Goal: Task Accomplishment & Management: Manage account settings

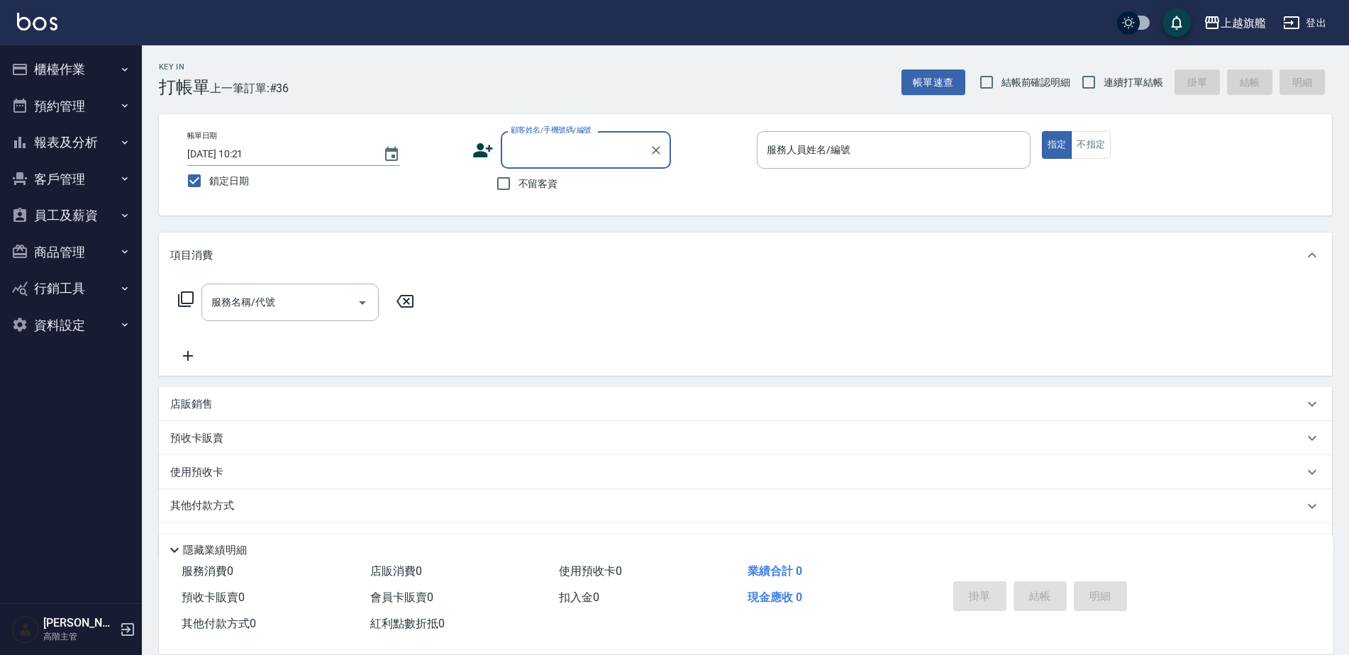
click at [35, 147] on button "報表及分析" at bounding box center [71, 142] width 130 height 37
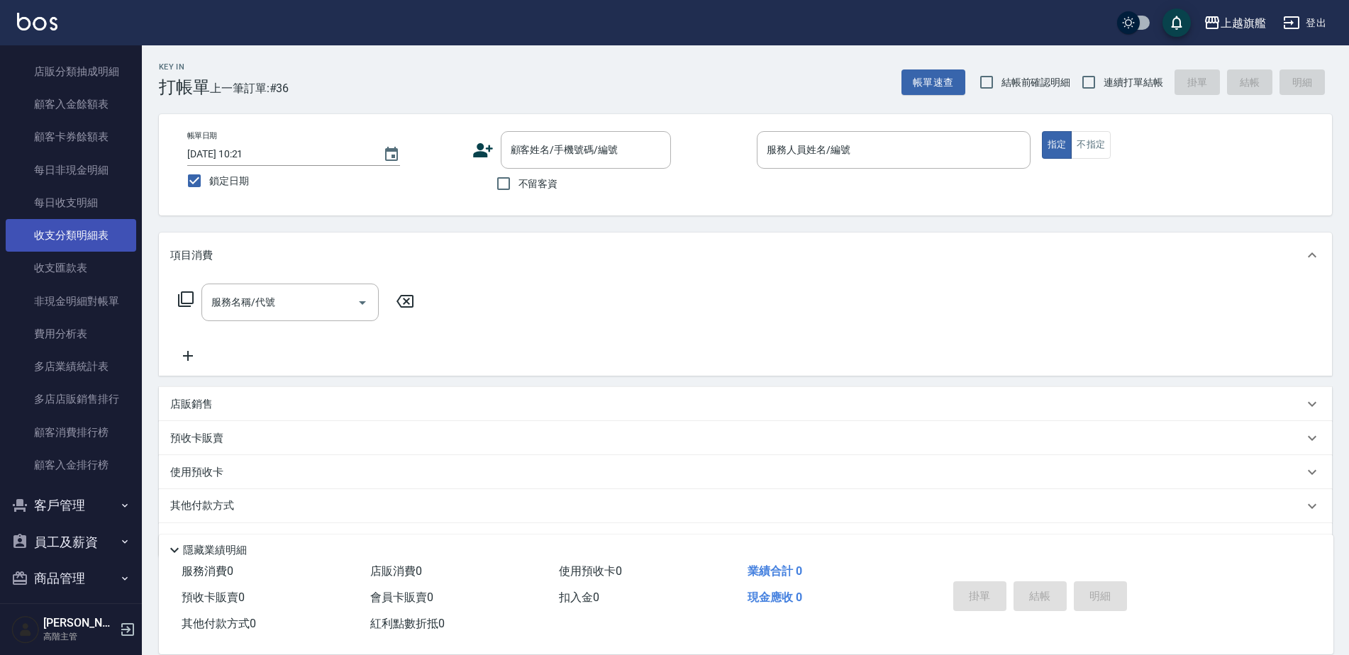
scroll to position [1134, 0]
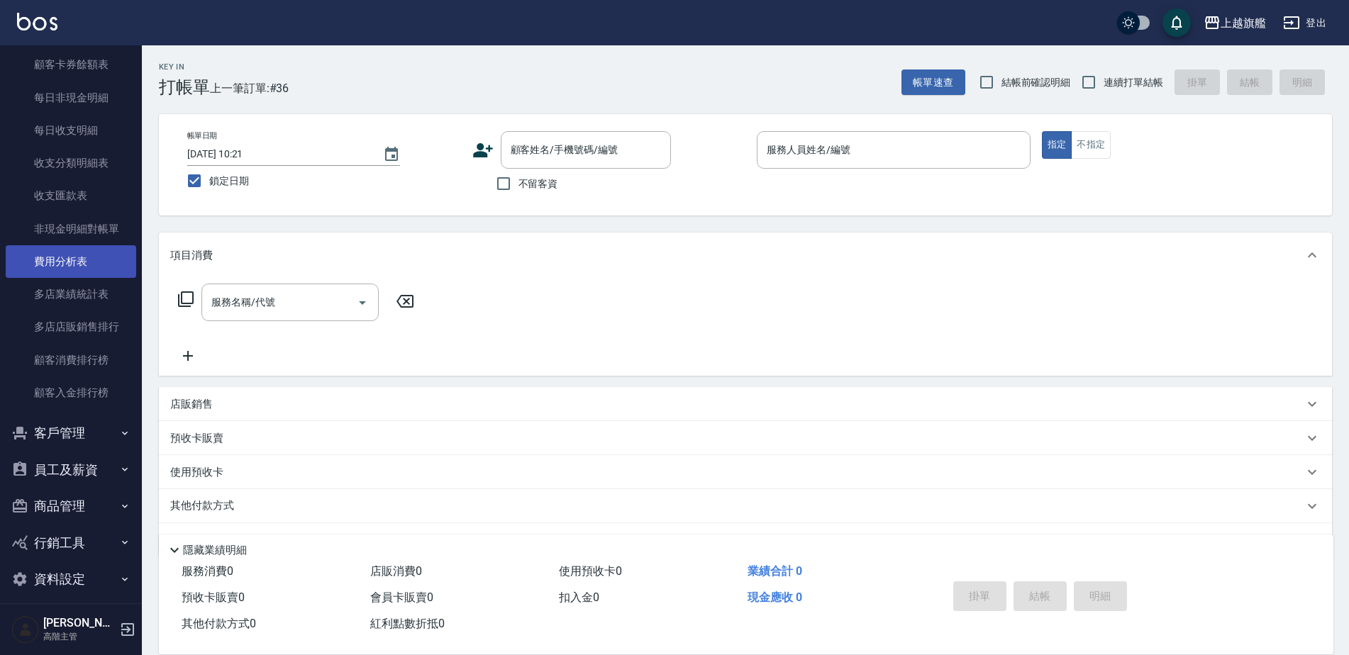
click at [65, 262] on link "費用分析表" at bounding box center [71, 261] width 130 height 33
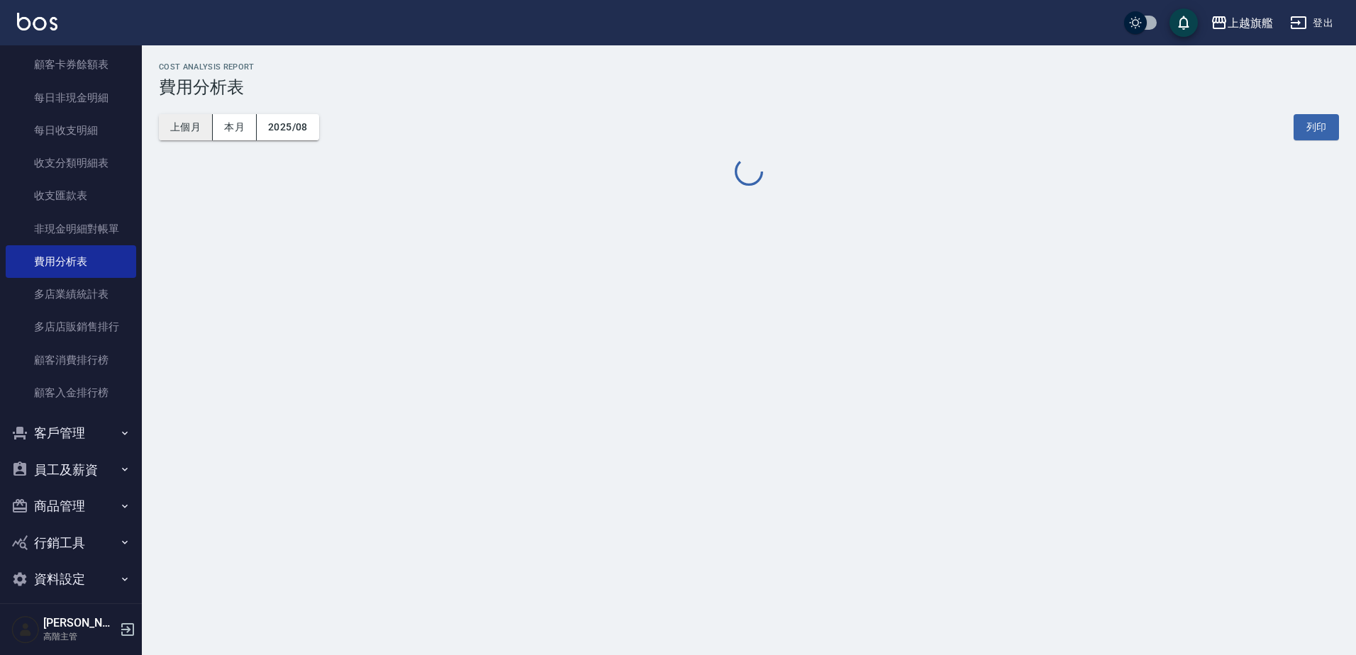
click at [188, 128] on button "上個月" at bounding box center [186, 127] width 54 height 26
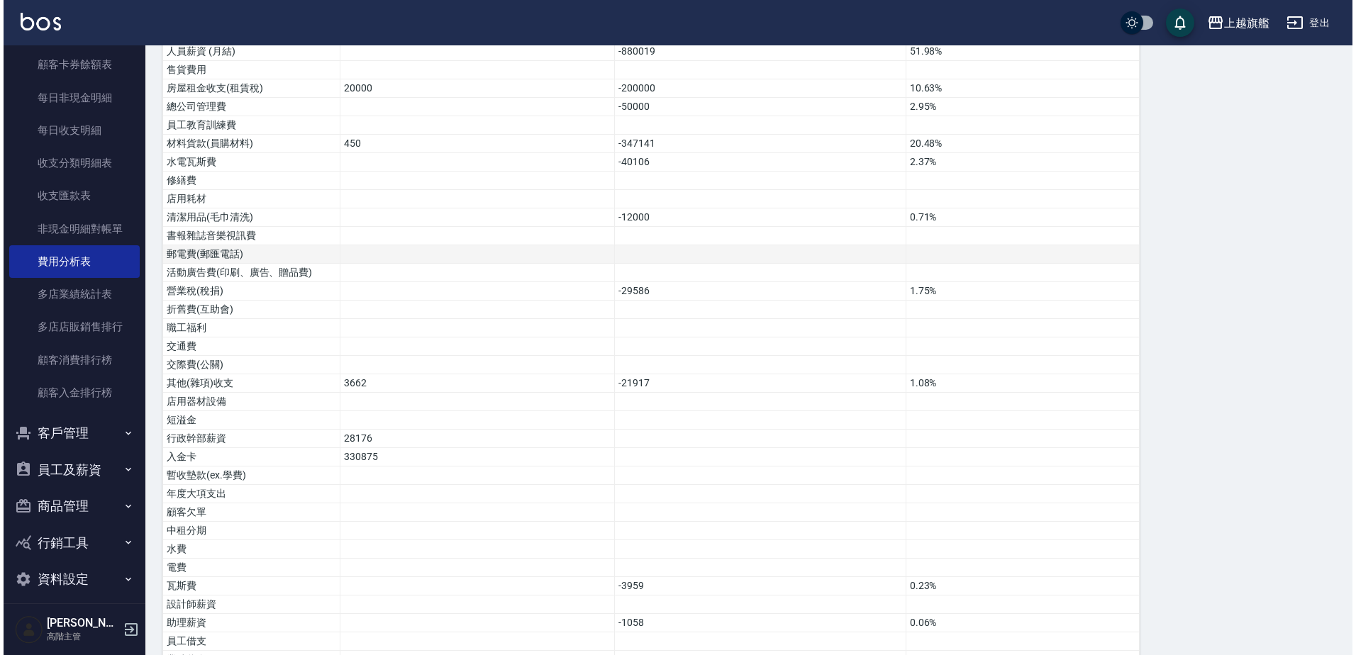
scroll to position [705, 0]
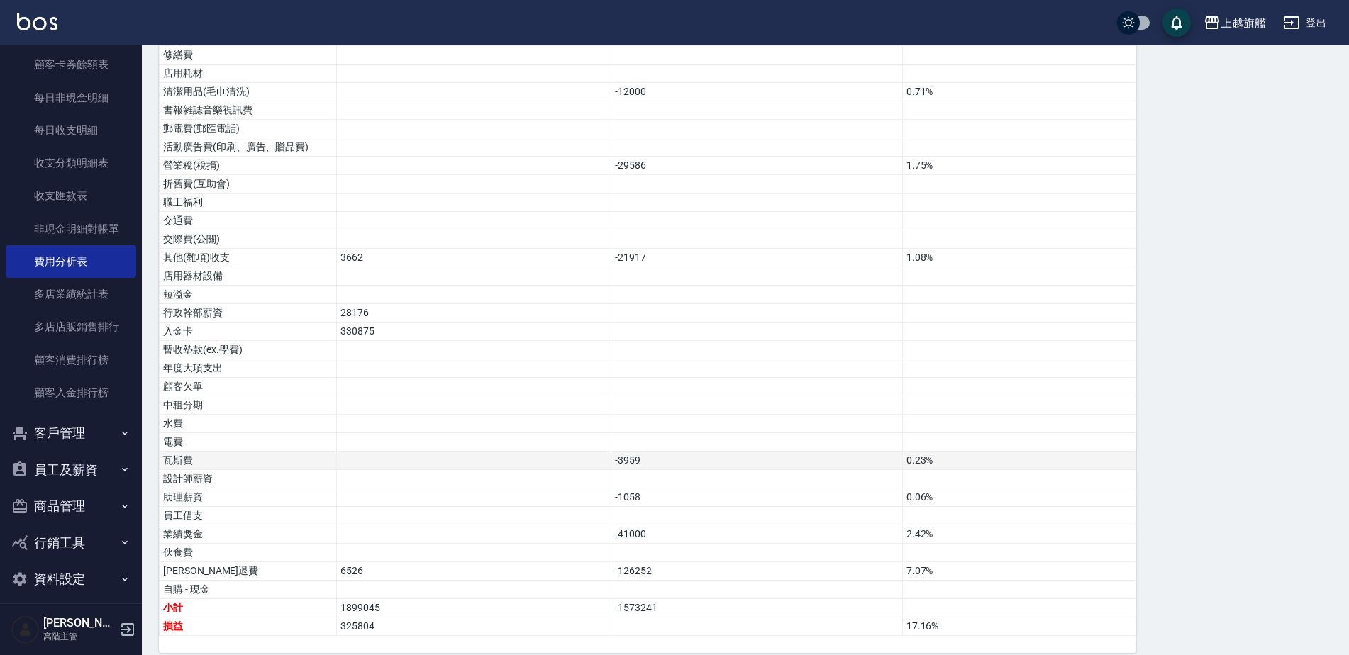
drag, startPoint x: 650, startPoint y: 459, endPoint x: 646, endPoint y: 442, distance: 17.5
click at [650, 470] on td at bounding box center [756, 479] width 291 height 18
click at [1242, 18] on div "上越旗艦" at bounding box center [1242, 23] width 45 height 18
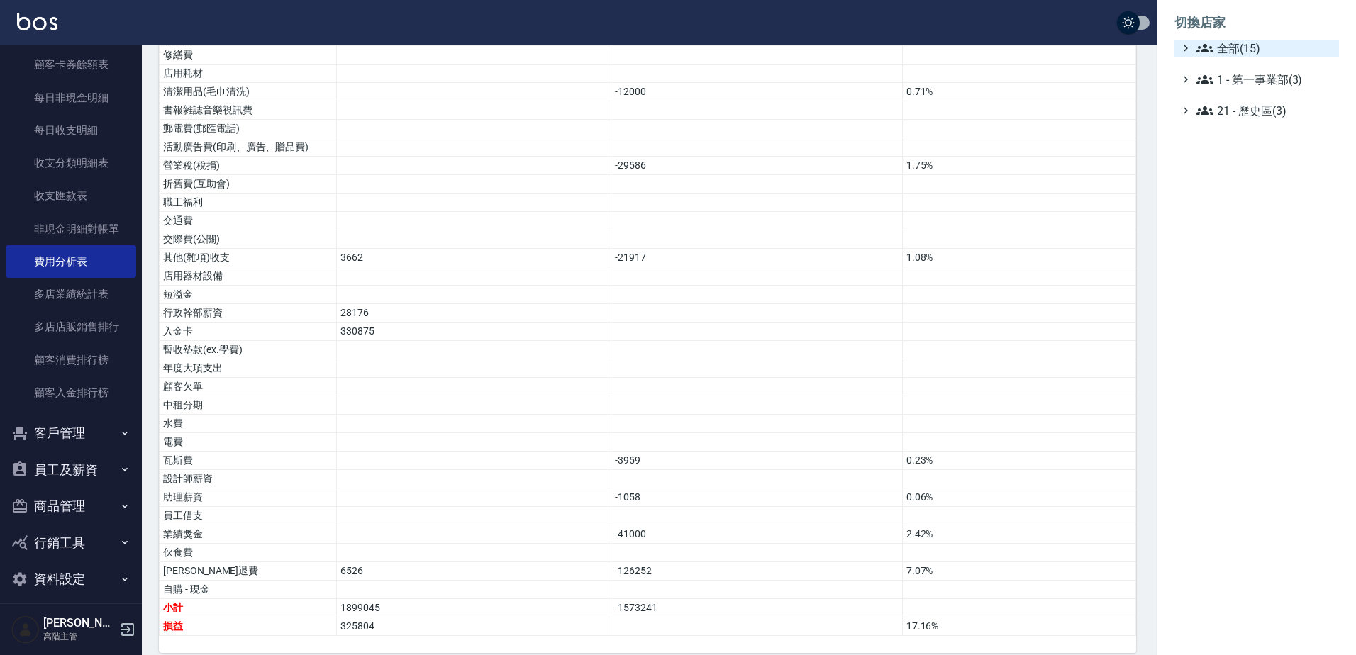
click at [1250, 52] on span "全部(15)" at bounding box center [1264, 48] width 137 height 17
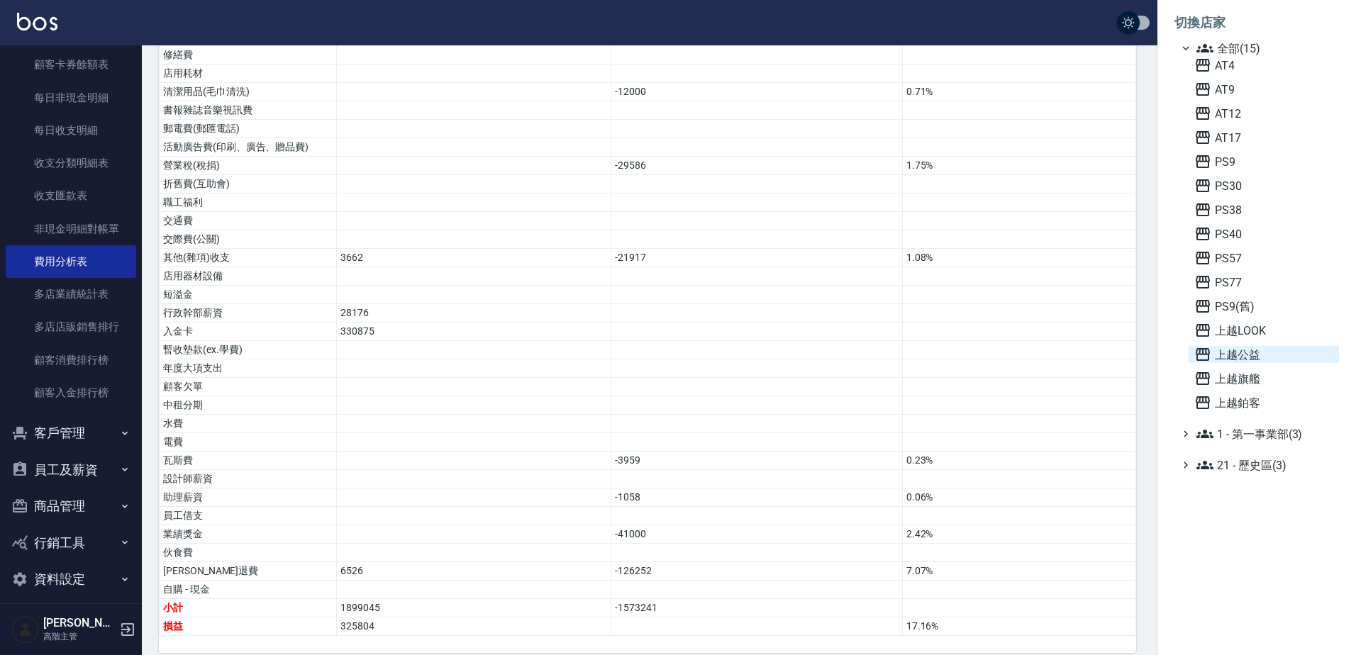
click at [1249, 359] on span "上越公益" at bounding box center [1263, 354] width 139 height 17
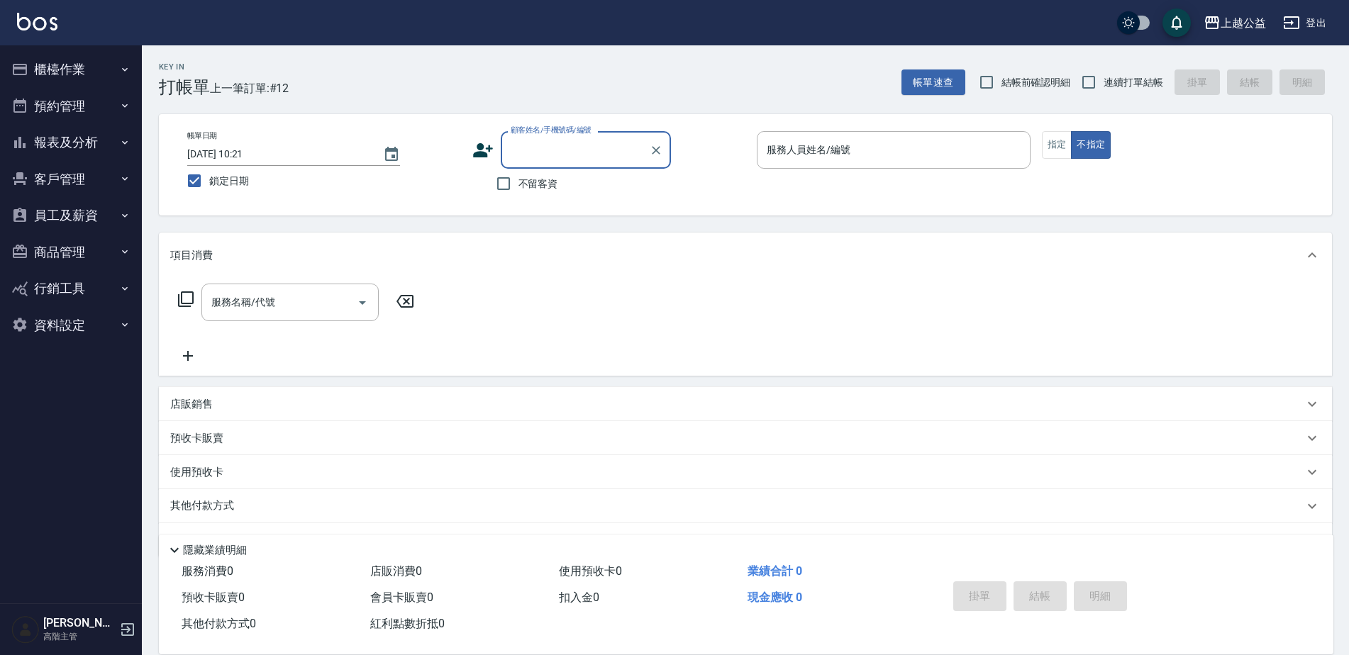
click at [60, 150] on button "報表及分析" at bounding box center [71, 142] width 130 height 37
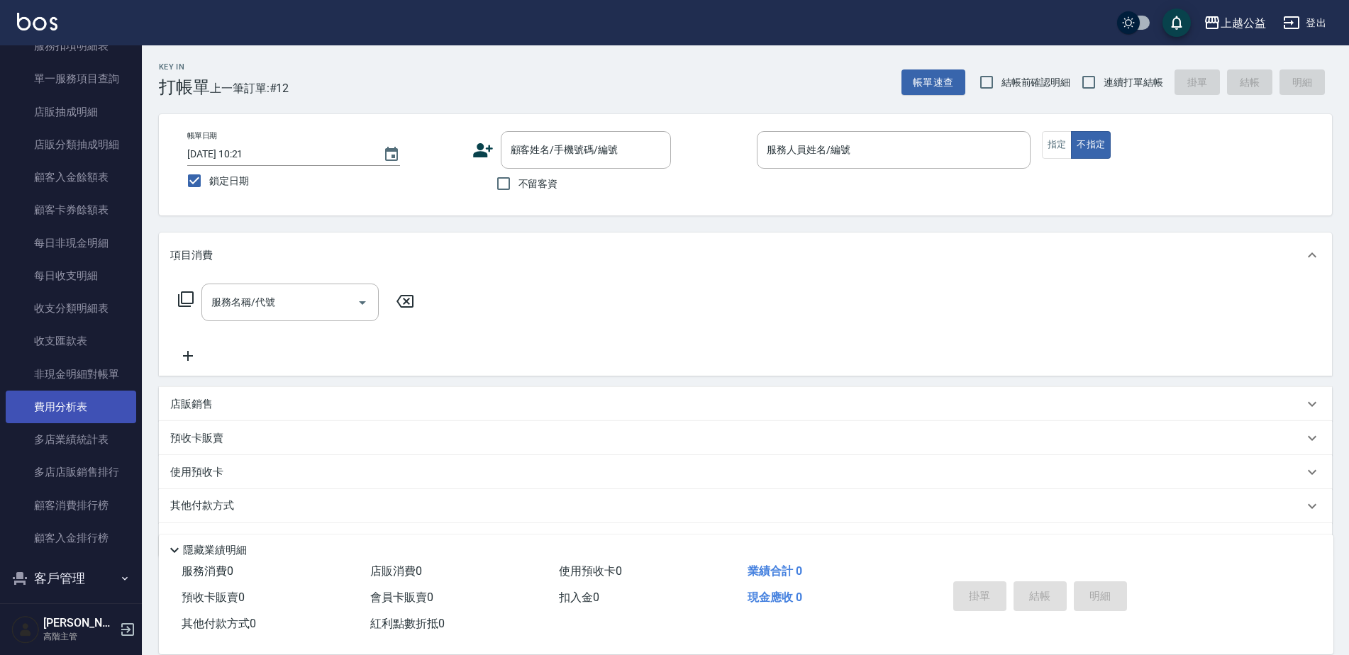
scroll to position [993, 0]
click at [67, 403] on link "費用分析表" at bounding box center [71, 403] width 130 height 33
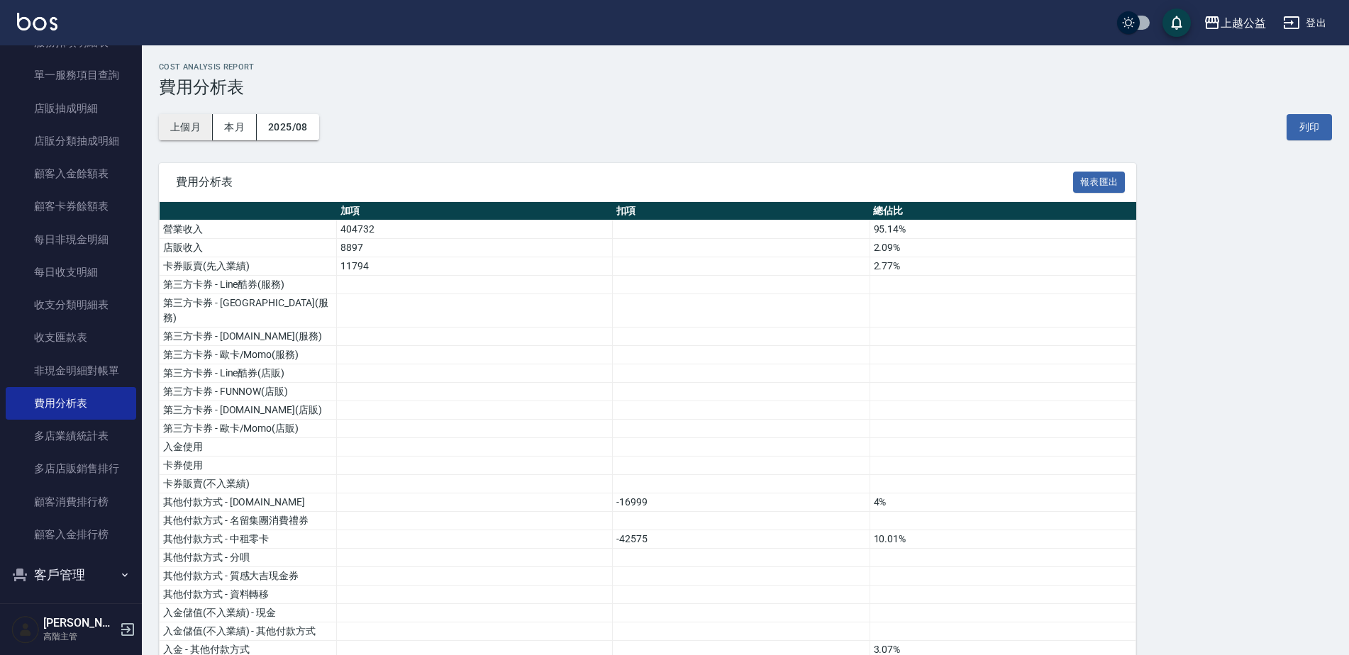
click at [183, 134] on button "上個月" at bounding box center [186, 127] width 54 height 26
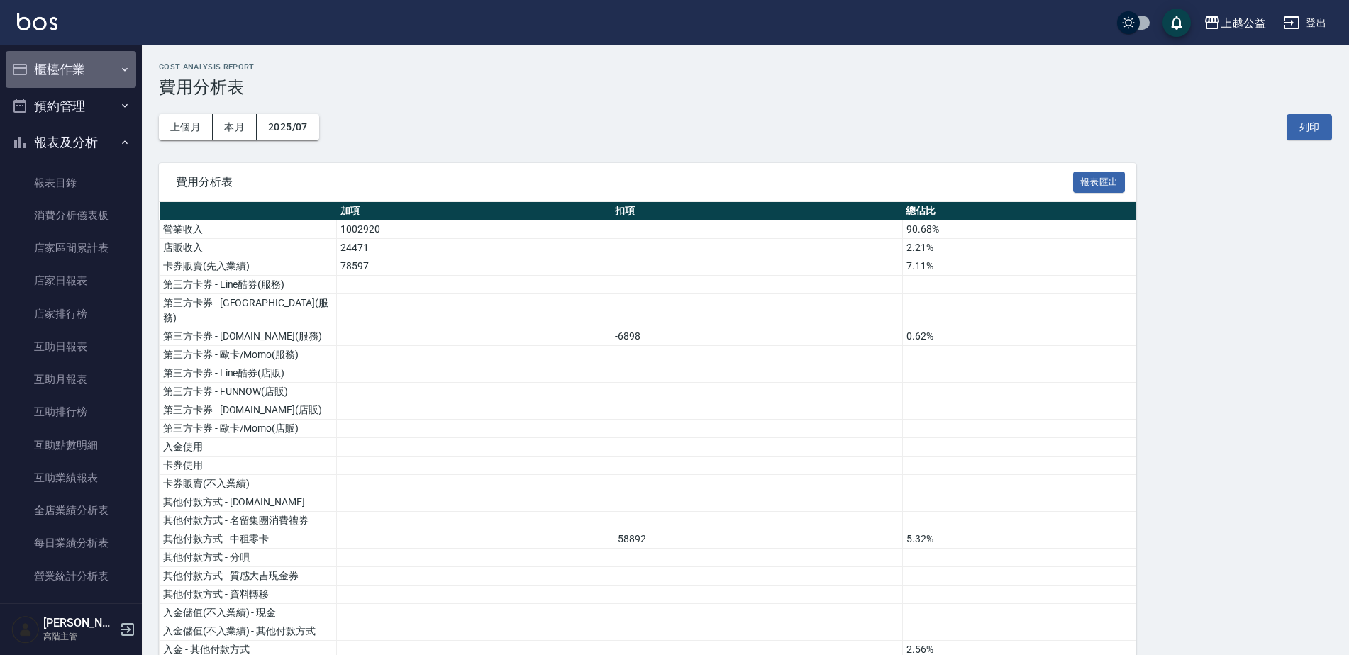
click at [79, 64] on button "櫃檯作業" at bounding box center [71, 69] width 130 height 37
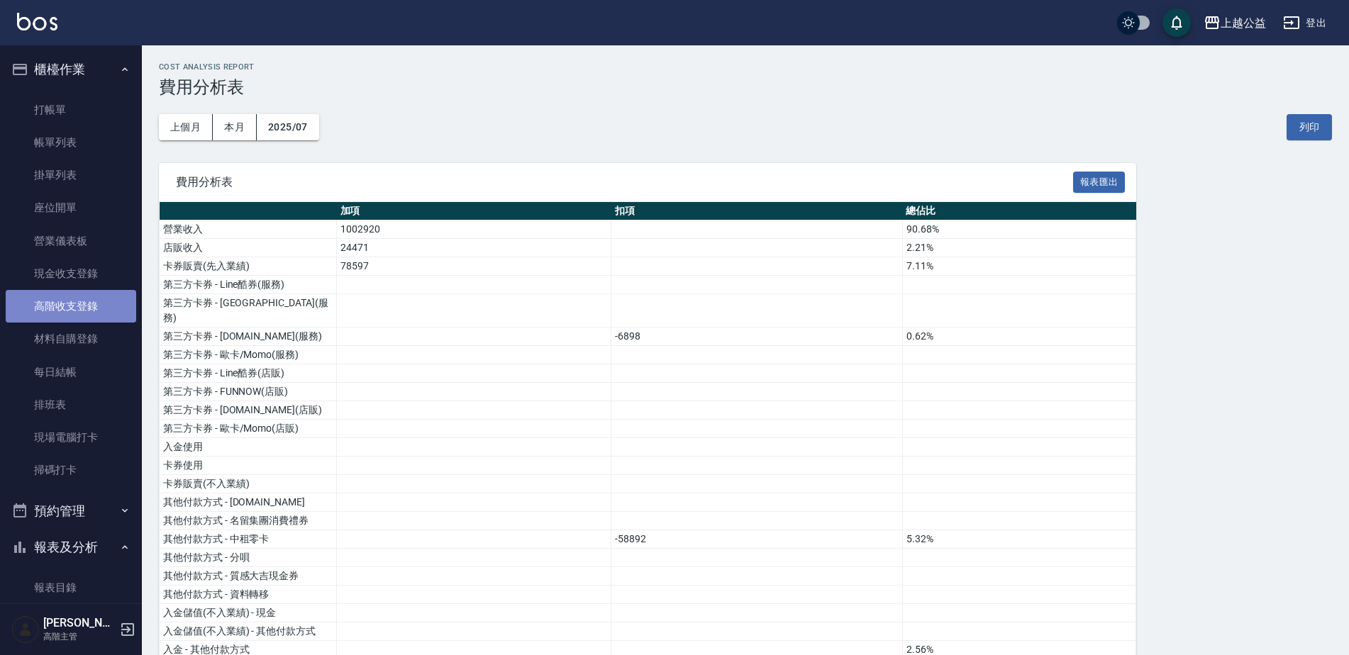
click at [71, 309] on link "高階收支登錄" at bounding box center [71, 306] width 130 height 33
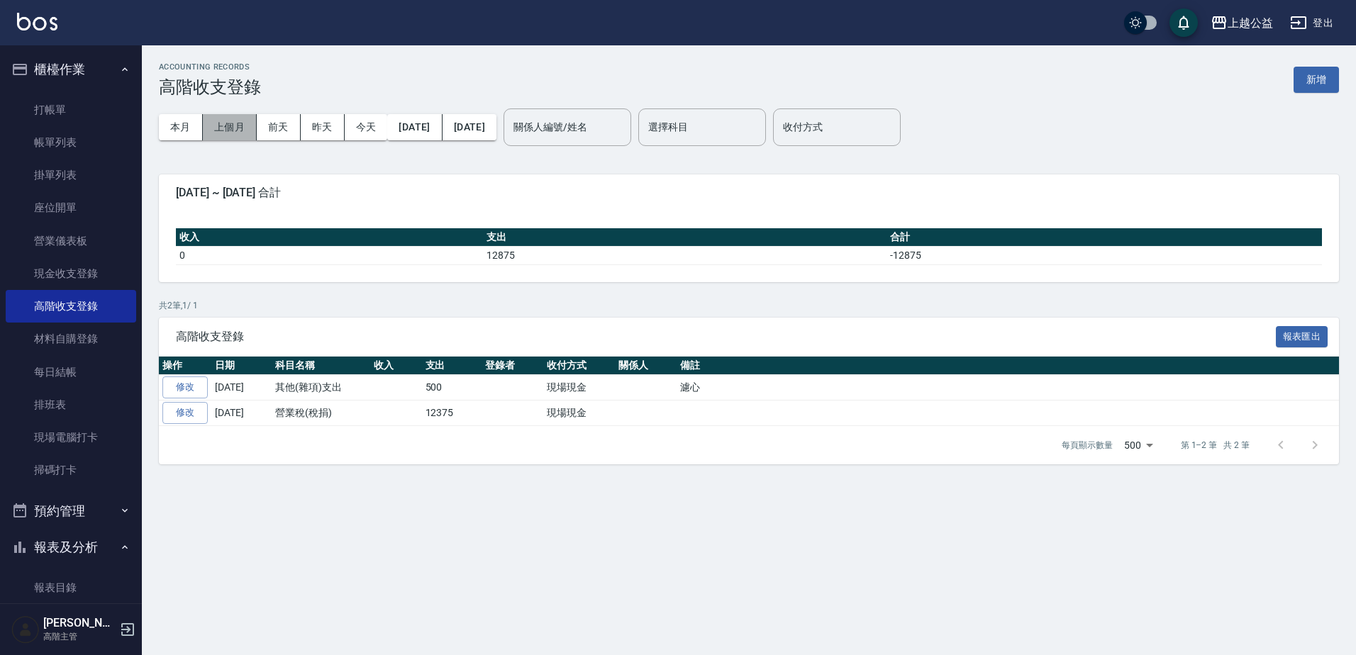
click at [230, 126] on button "上個月" at bounding box center [230, 127] width 54 height 26
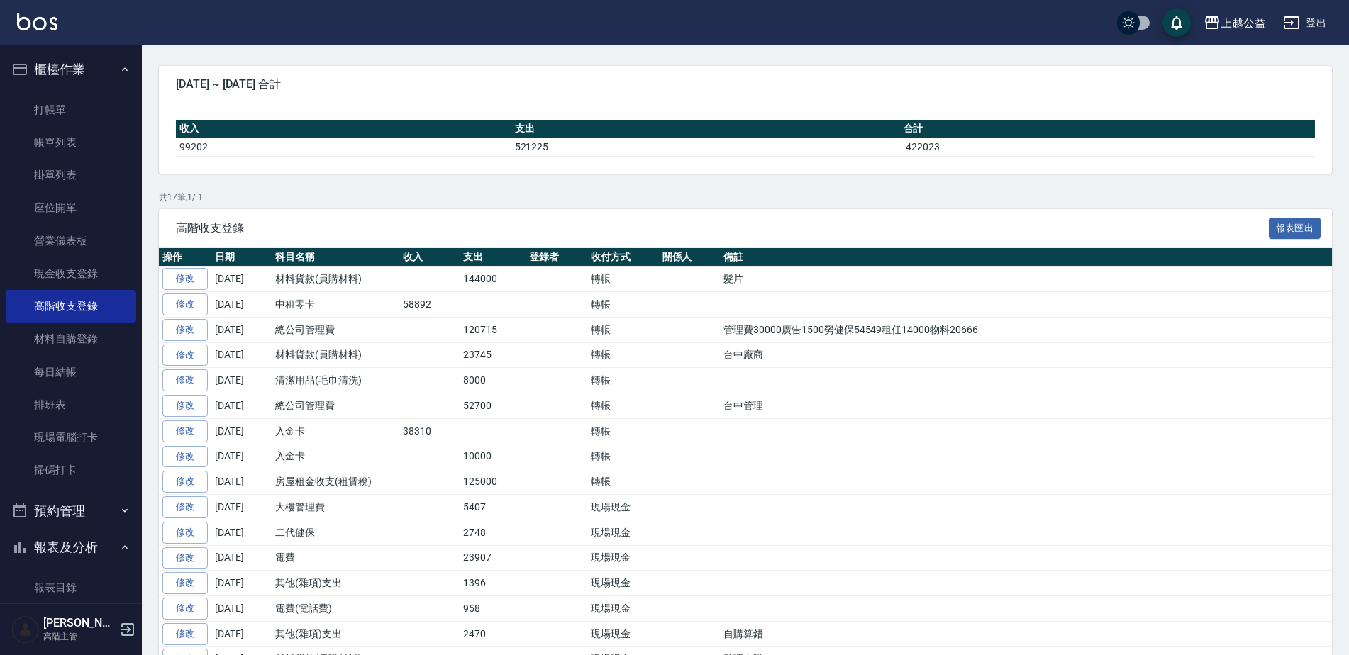
scroll to position [142, 0]
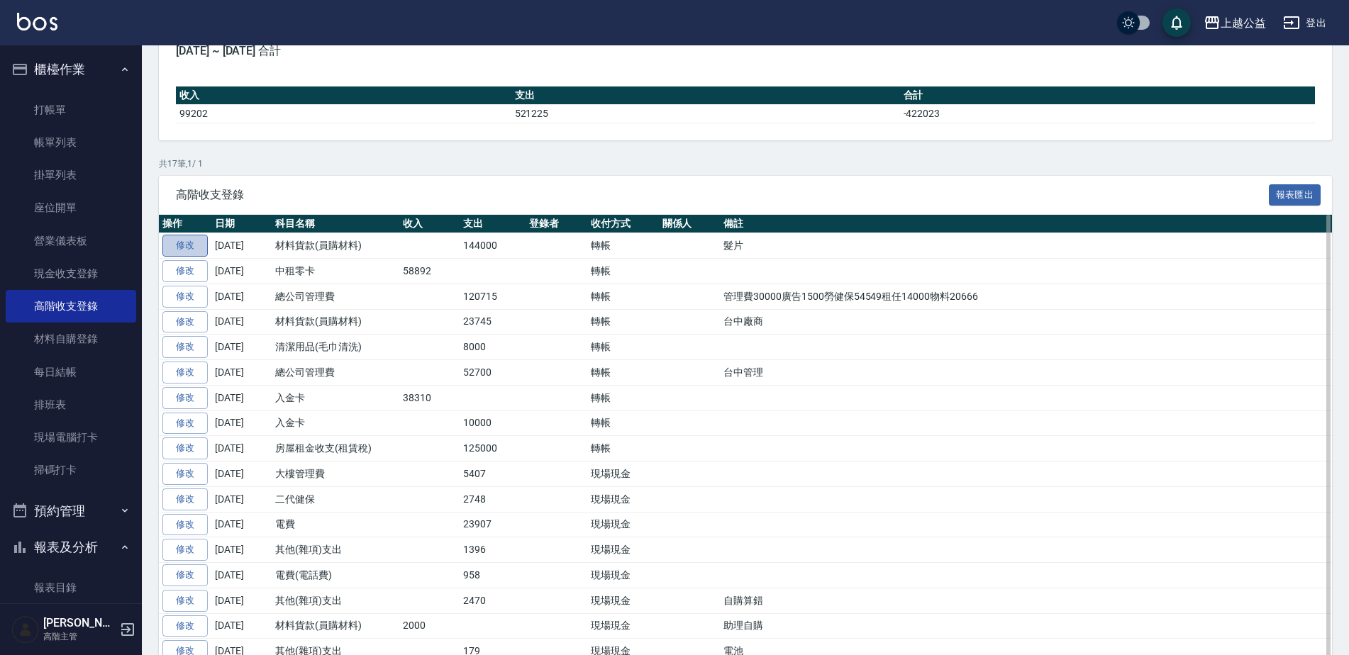
click at [176, 240] on link "修改" at bounding box center [184, 246] width 45 height 22
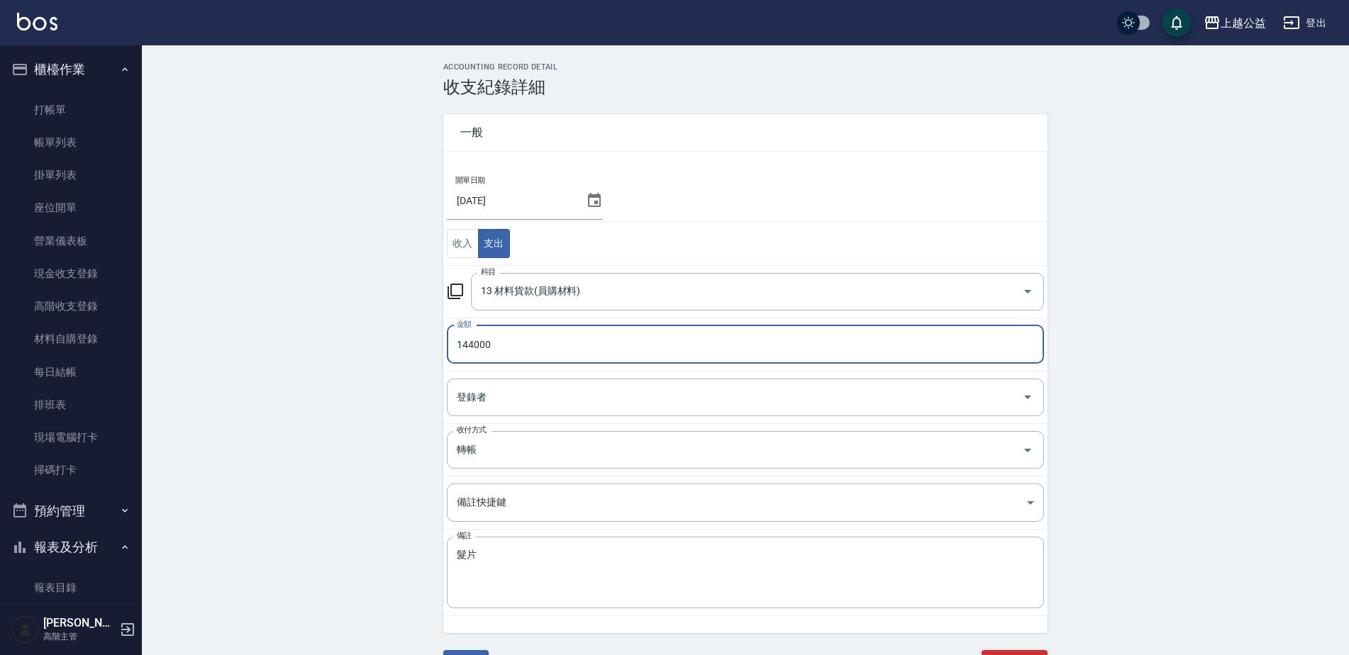
click at [467, 341] on input "144000" at bounding box center [745, 344] width 597 height 38
type input "134000"
click at [316, 437] on div "ACCOUNTING RECORD DETAIL 收支紀錄詳細 一般 開單日期 2025/07/31 收入 支出 科目 13 材料貨款(員購材料) 科目 金額…" at bounding box center [745, 377] width 1207 height 631
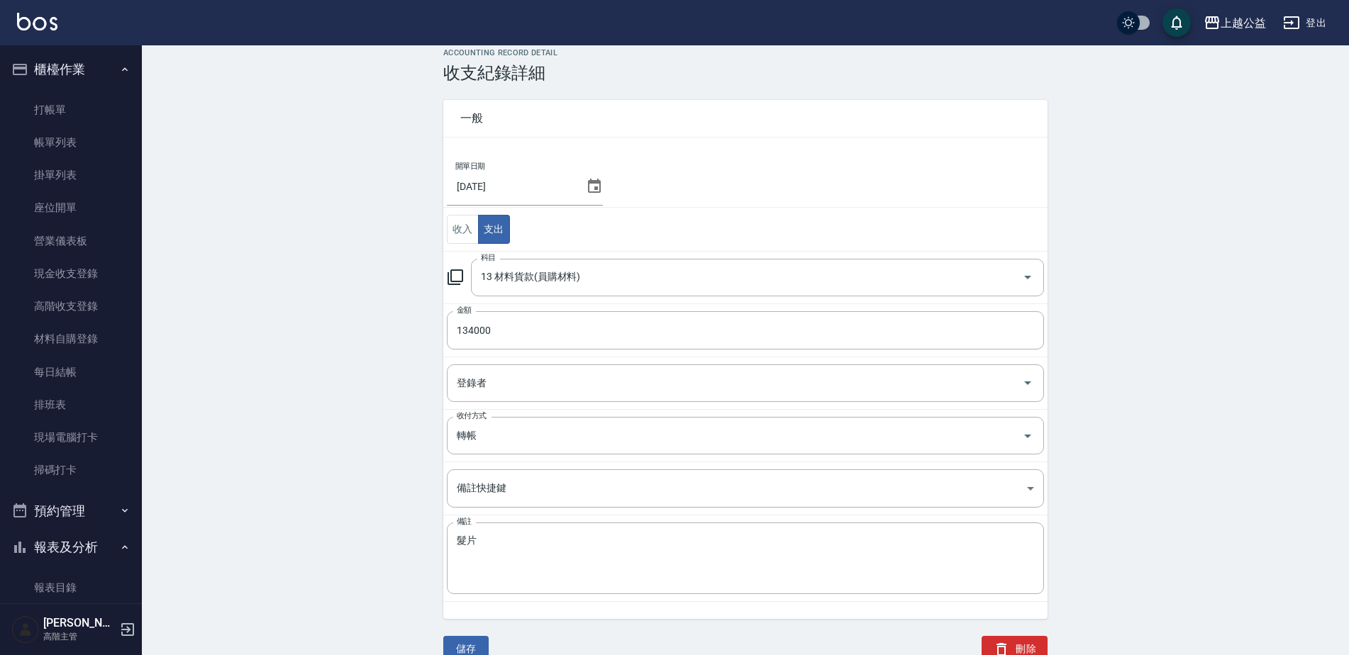
scroll to position [38, 0]
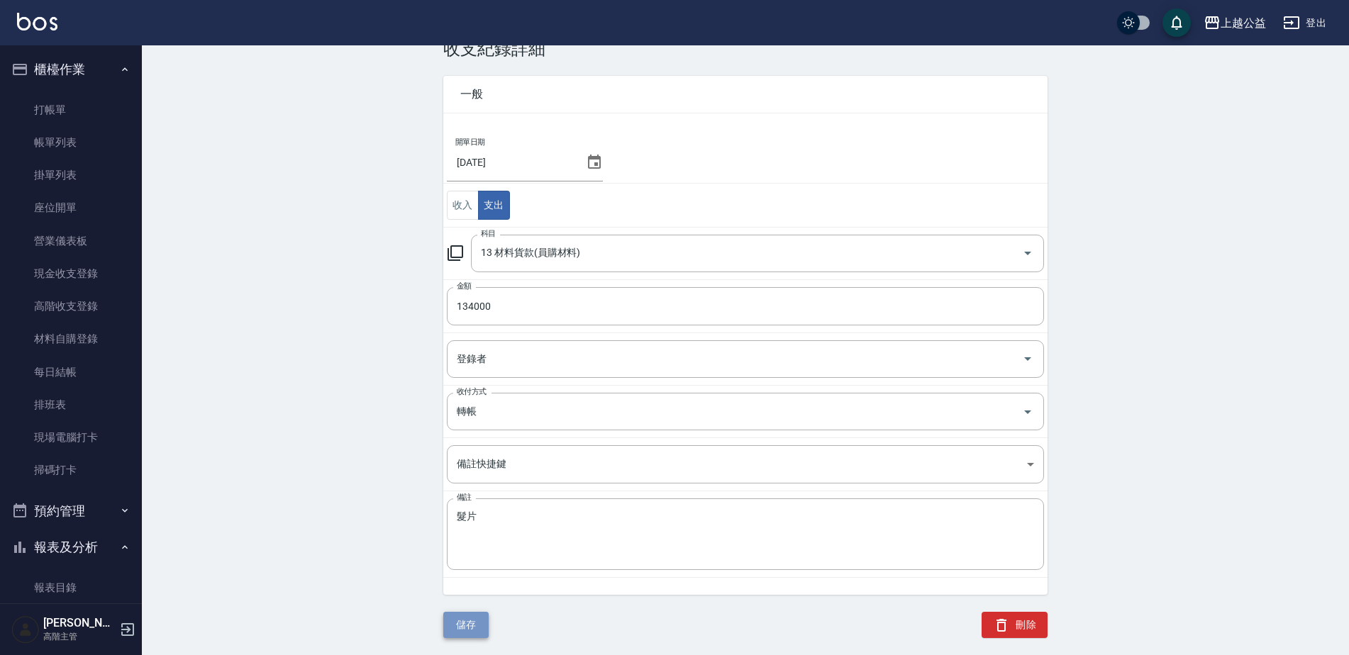
click at [463, 619] on button "儲存" at bounding box center [465, 625] width 45 height 26
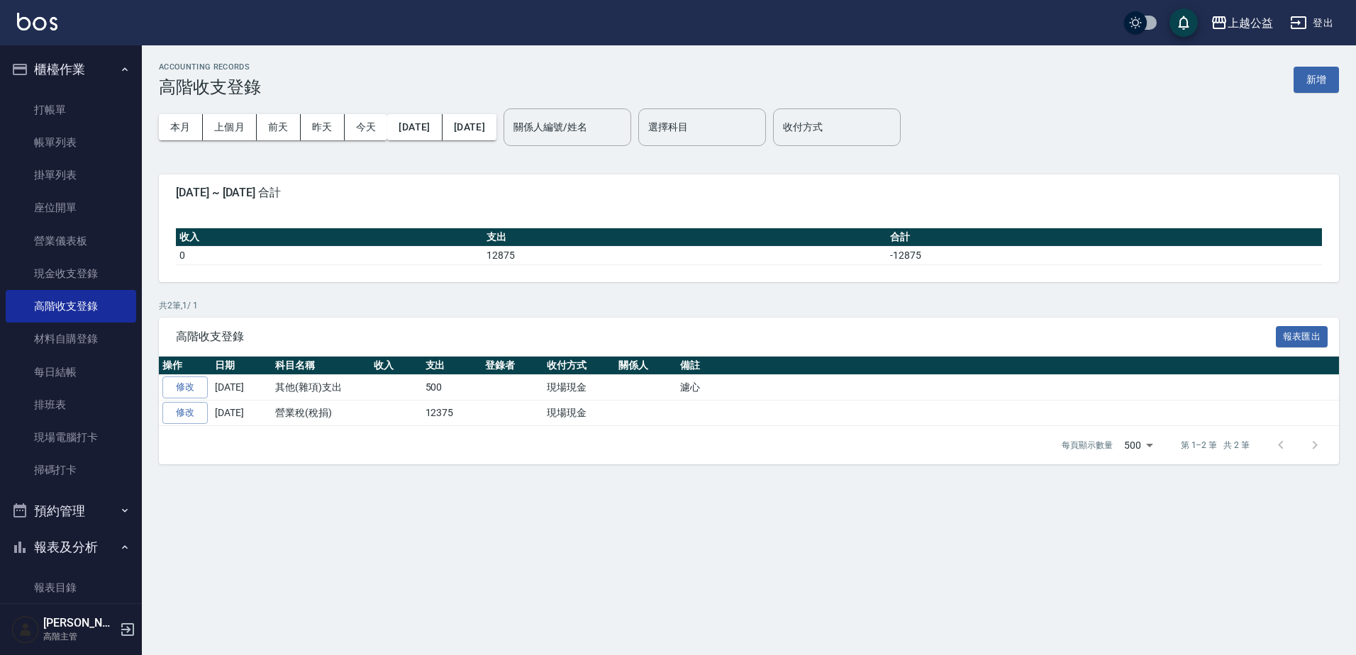
drag, startPoint x: 67, startPoint y: 62, endPoint x: 62, endPoint y: 69, distance: 8.3
click at [67, 62] on button "櫃檯作業" at bounding box center [71, 69] width 130 height 37
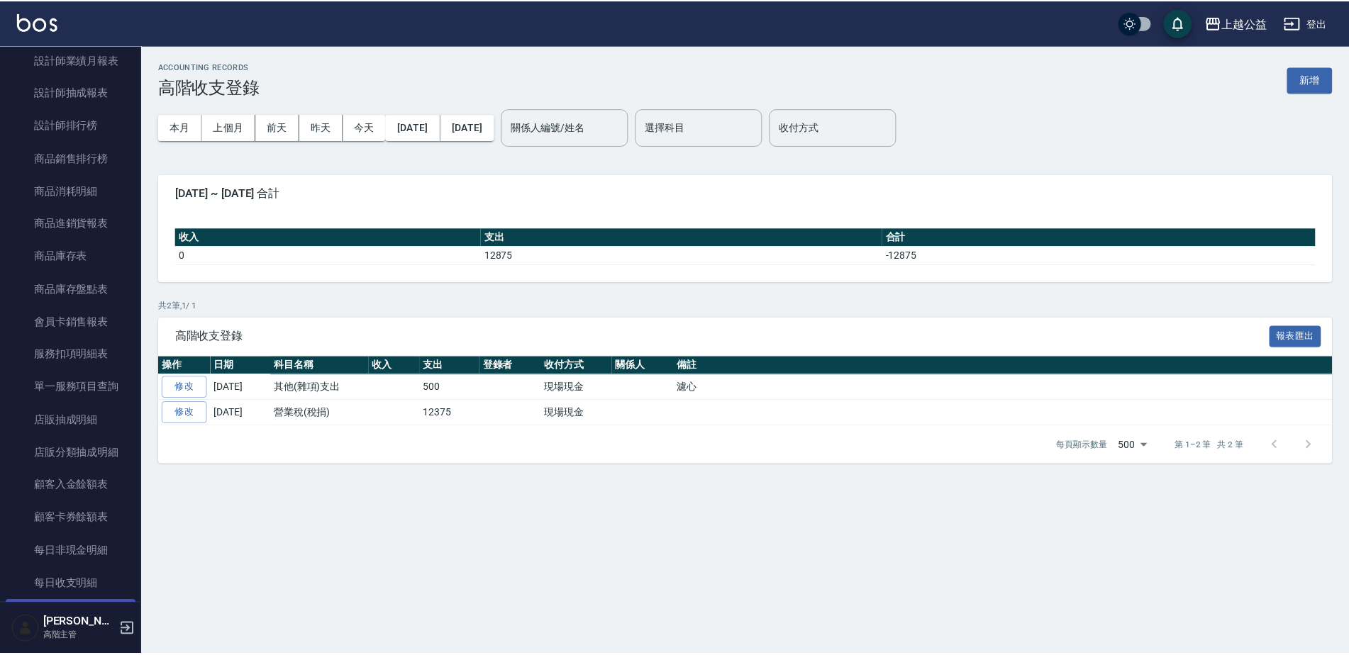
scroll to position [1064, 0]
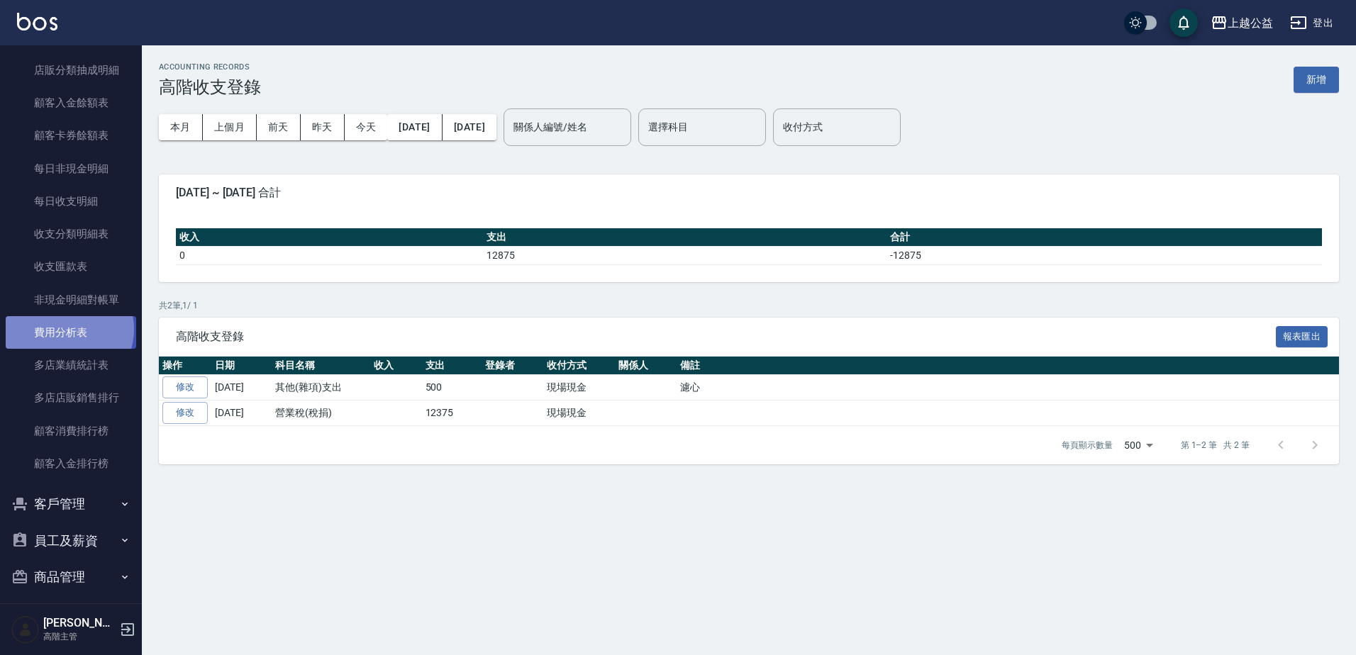
click at [68, 330] on link "費用分析表" at bounding box center [71, 332] width 130 height 33
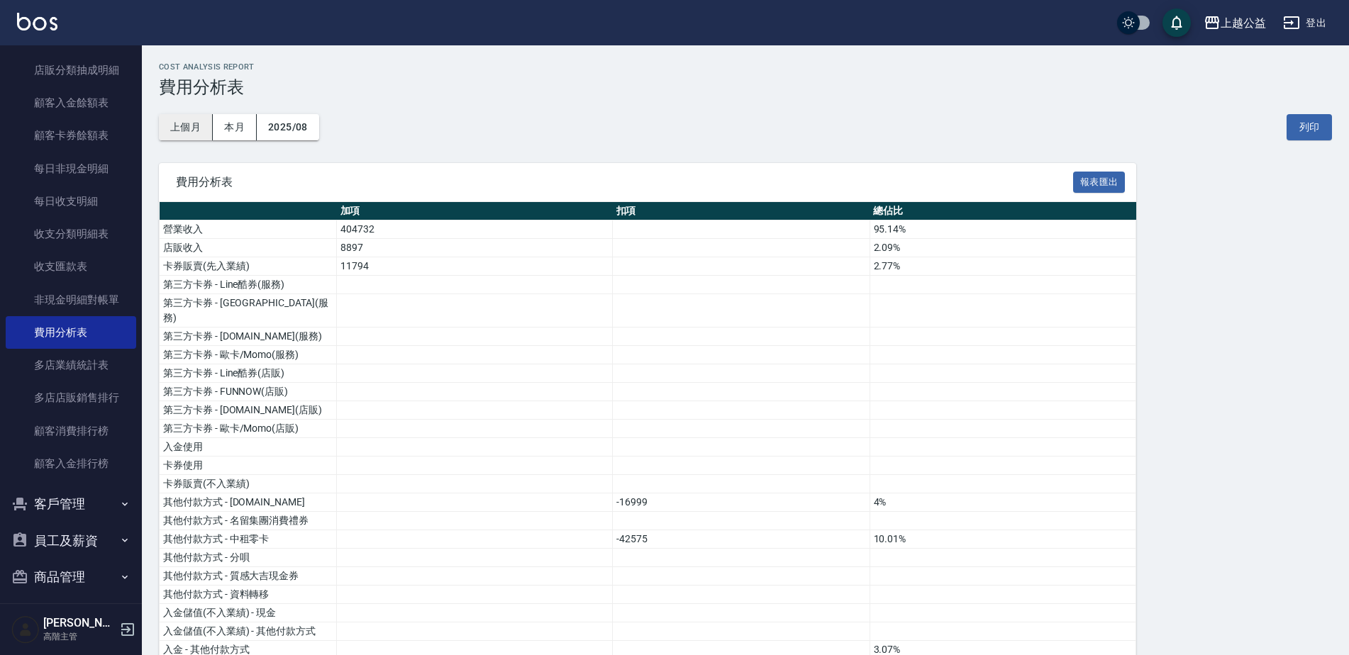
click at [198, 128] on button "上個月" at bounding box center [186, 127] width 54 height 26
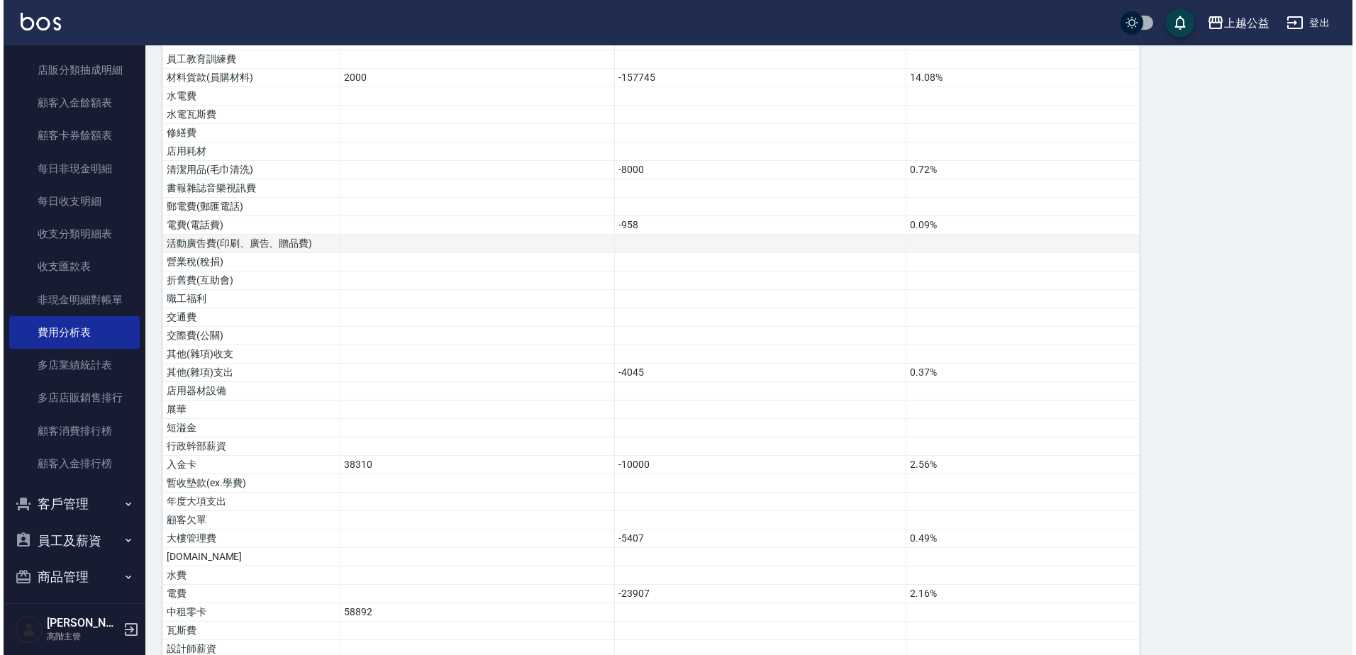
scroll to position [871, 0]
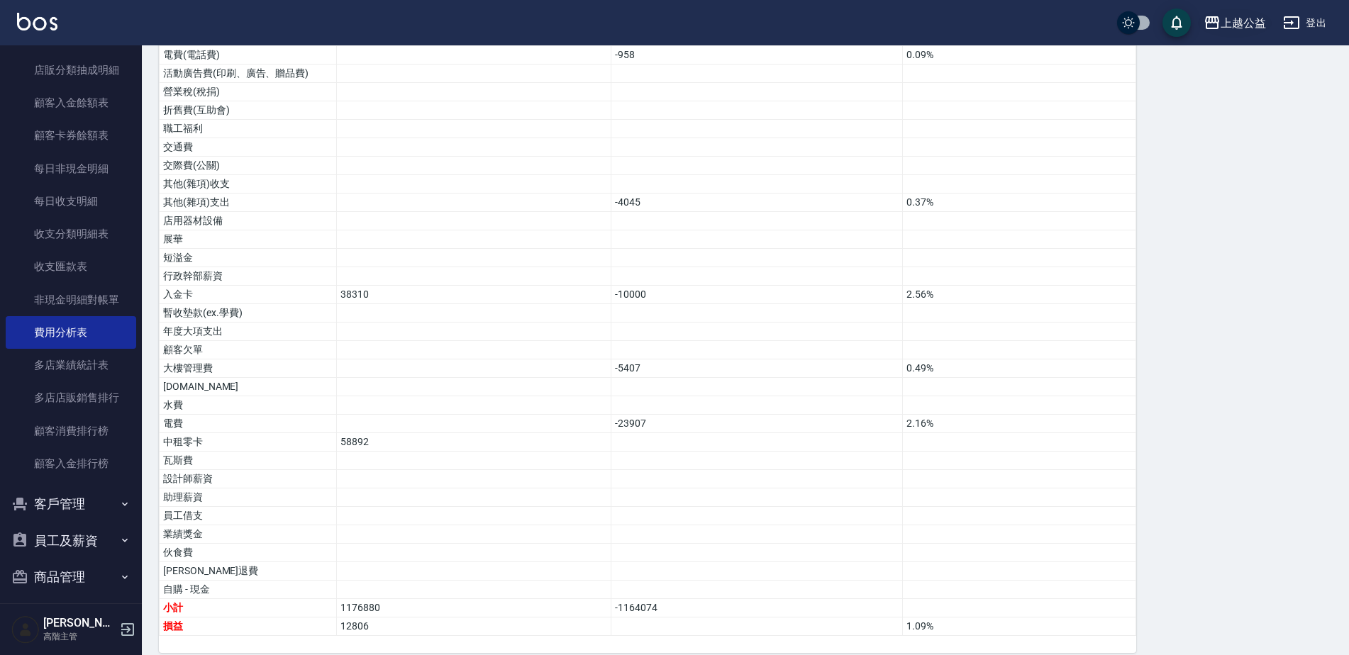
click at [1241, 26] on div "上越公益" at bounding box center [1242, 23] width 45 height 18
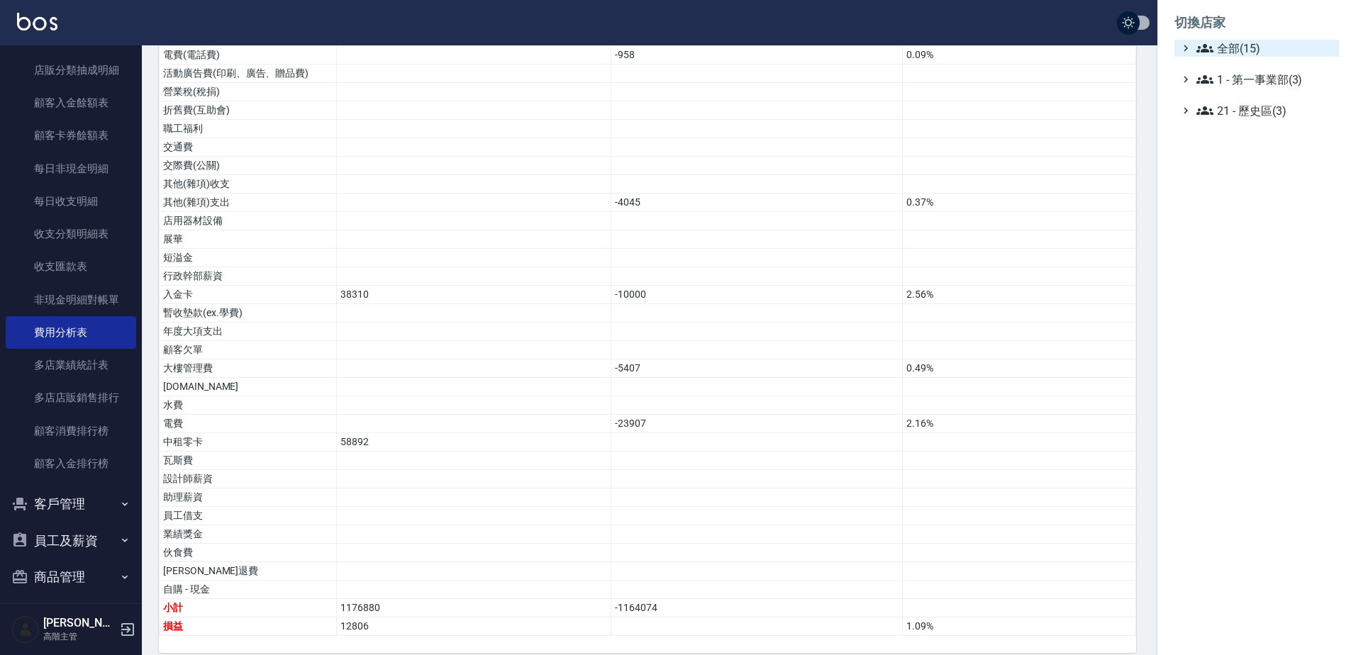
click at [1262, 52] on span "全部(15)" at bounding box center [1264, 48] width 137 height 17
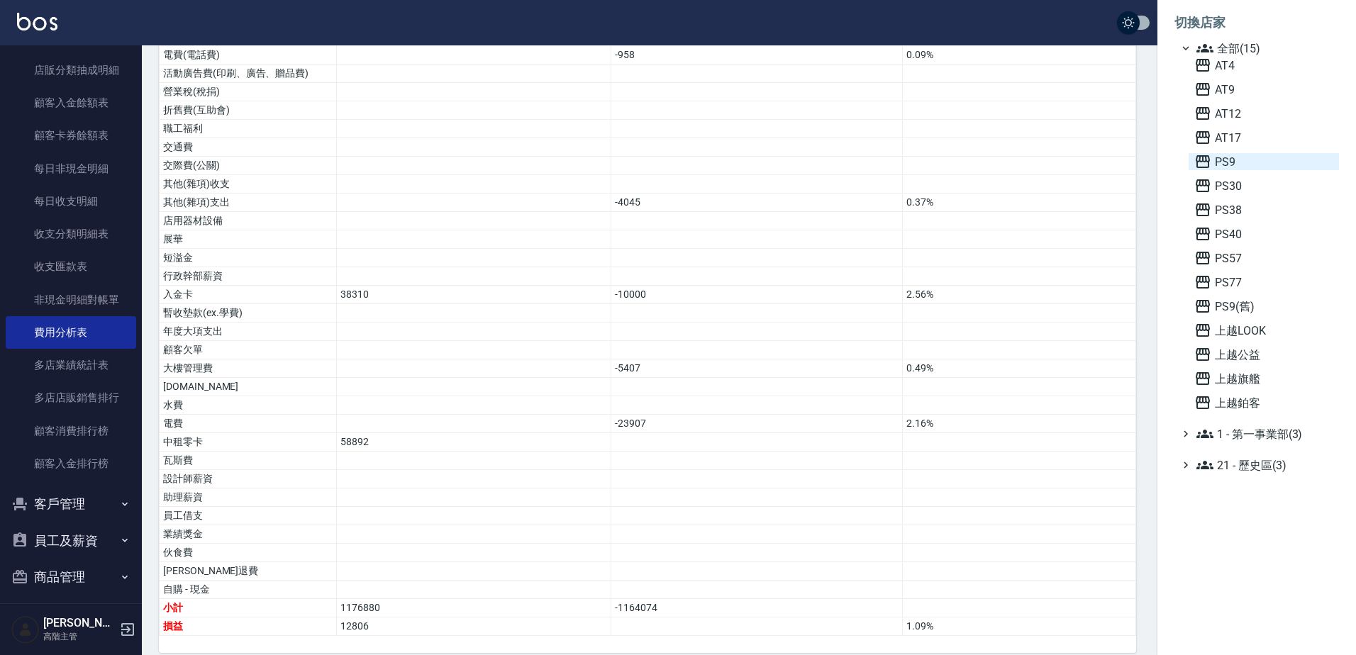
click at [1246, 156] on span "PS9" at bounding box center [1263, 161] width 139 height 17
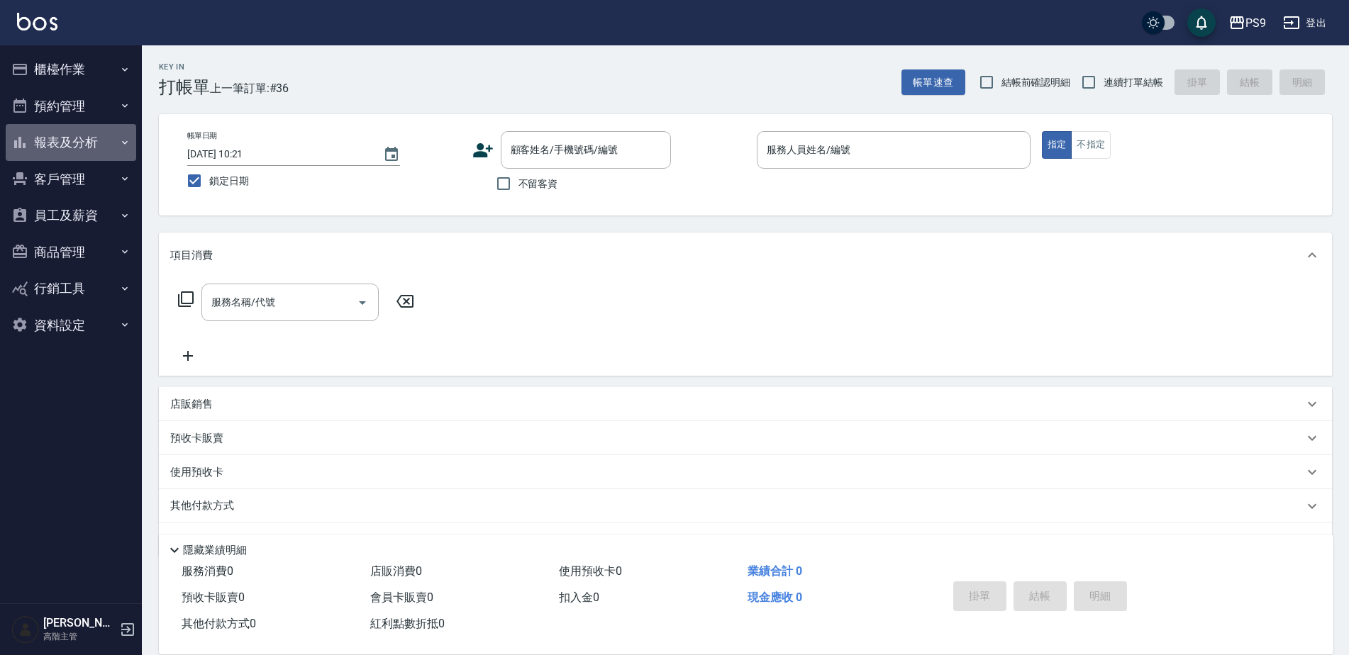
click at [87, 143] on button "報表及分析" at bounding box center [71, 142] width 130 height 37
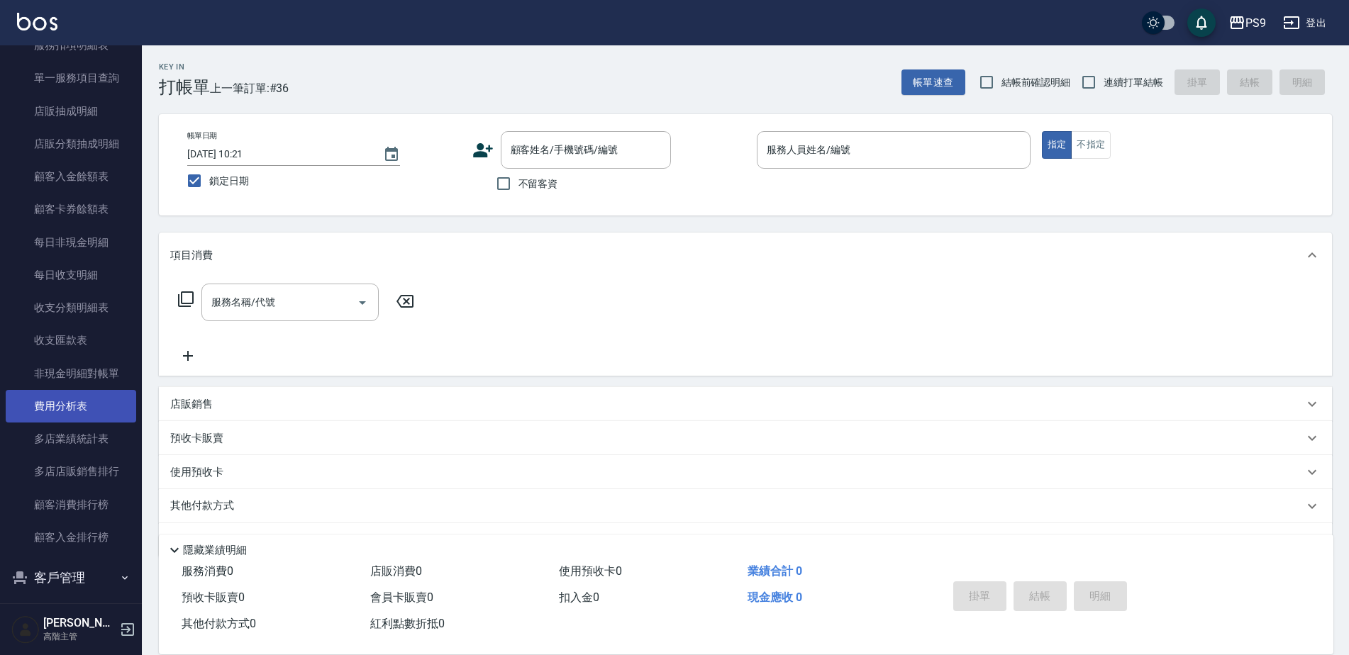
scroll to position [993, 0]
click at [67, 393] on link "費用分析表" at bounding box center [71, 403] width 130 height 33
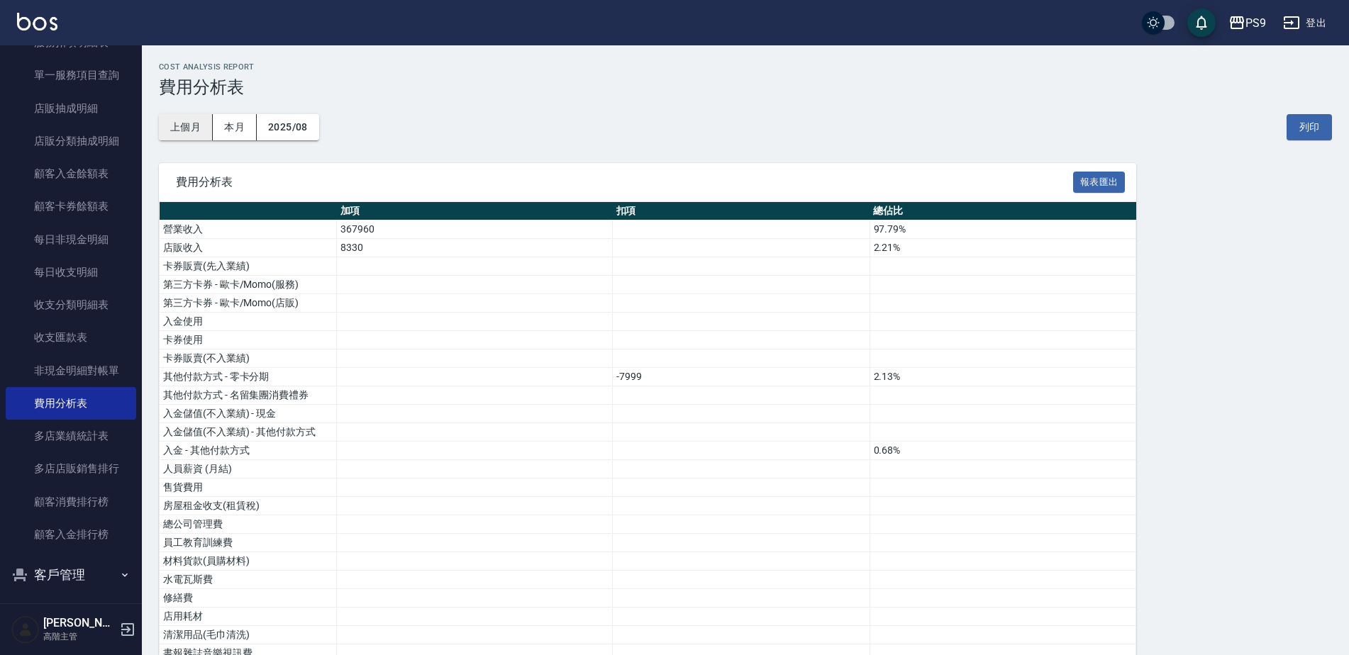
click at [184, 128] on button "上個月" at bounding box center [186, 127] width 54 height 26
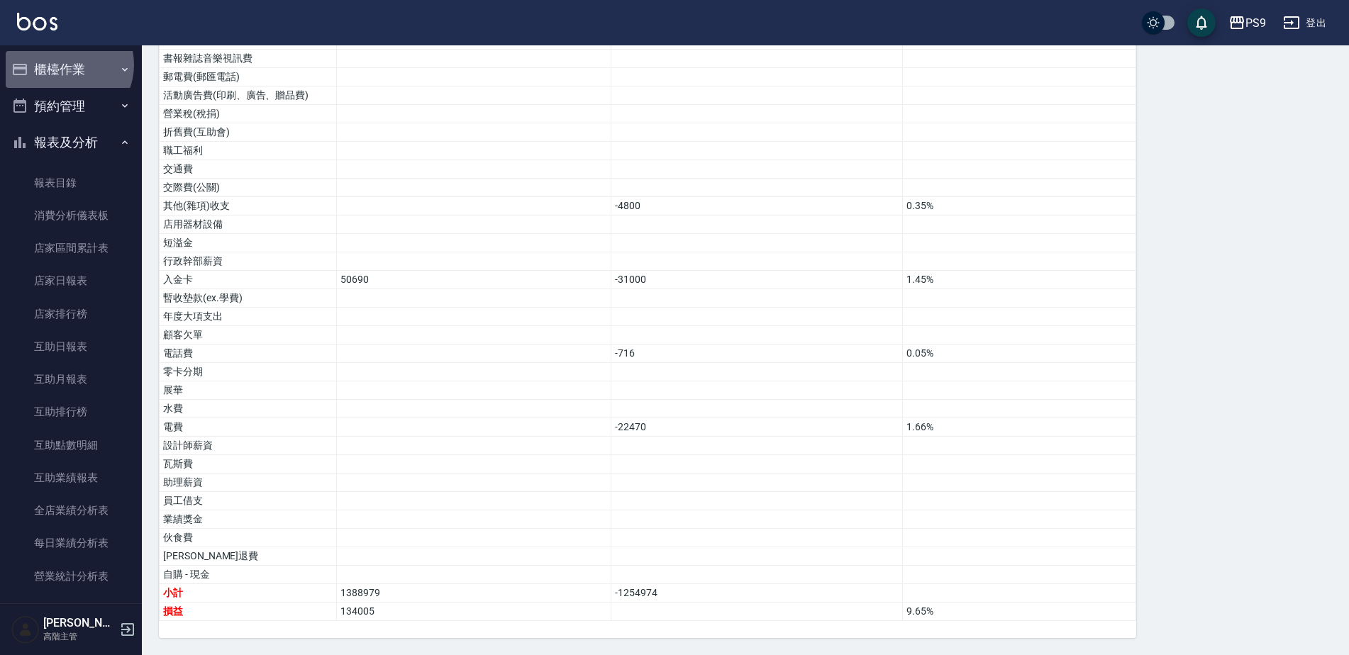
click at [63, 65] on button "櫃檯作業" at bounding box center [71, 69] width 130 height 37
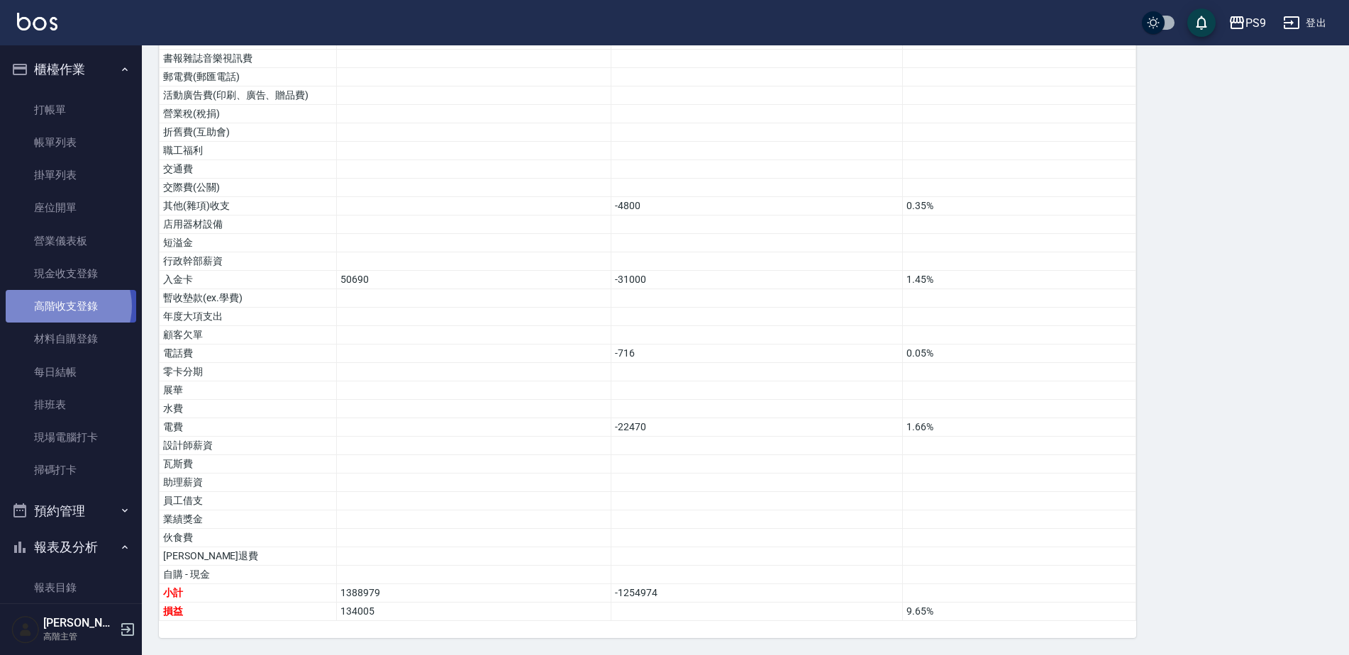
click at [65, 306] on link "高階收支登錄" at bounding box center [71, 306] width 130 height 33
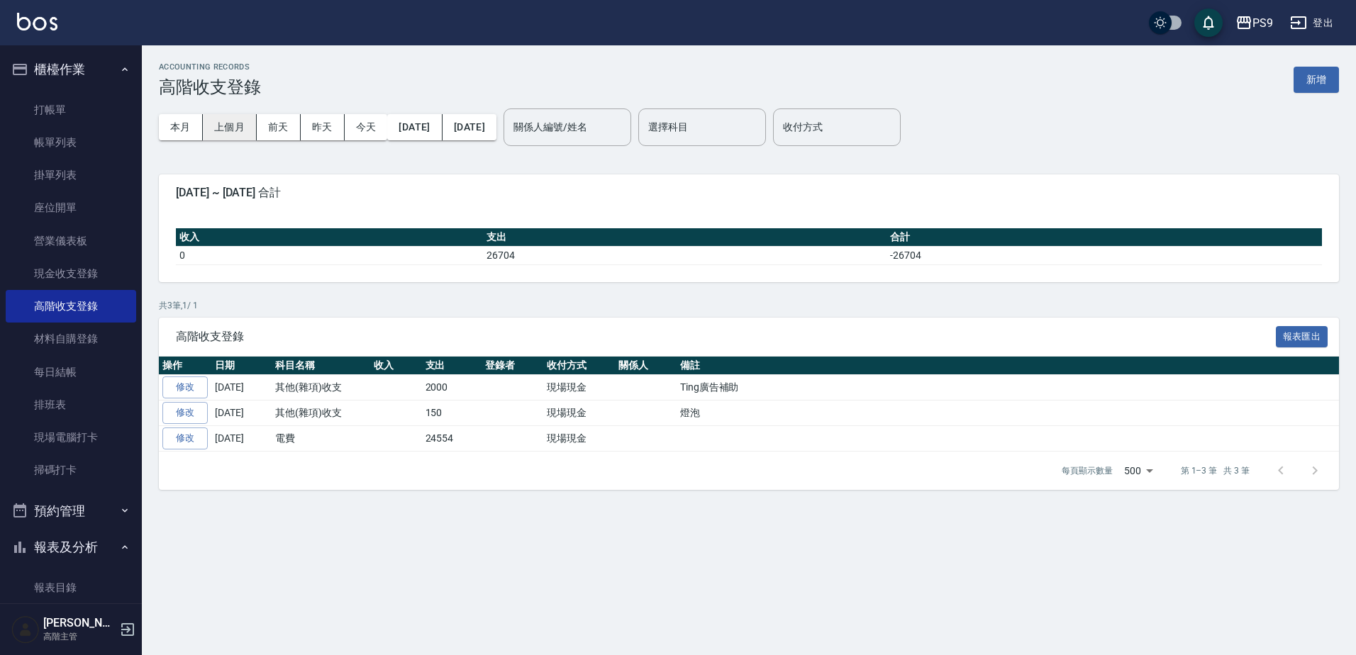
click at [230, 122] on button "上個月" at bounding box center [230, 127] width 54 height 26
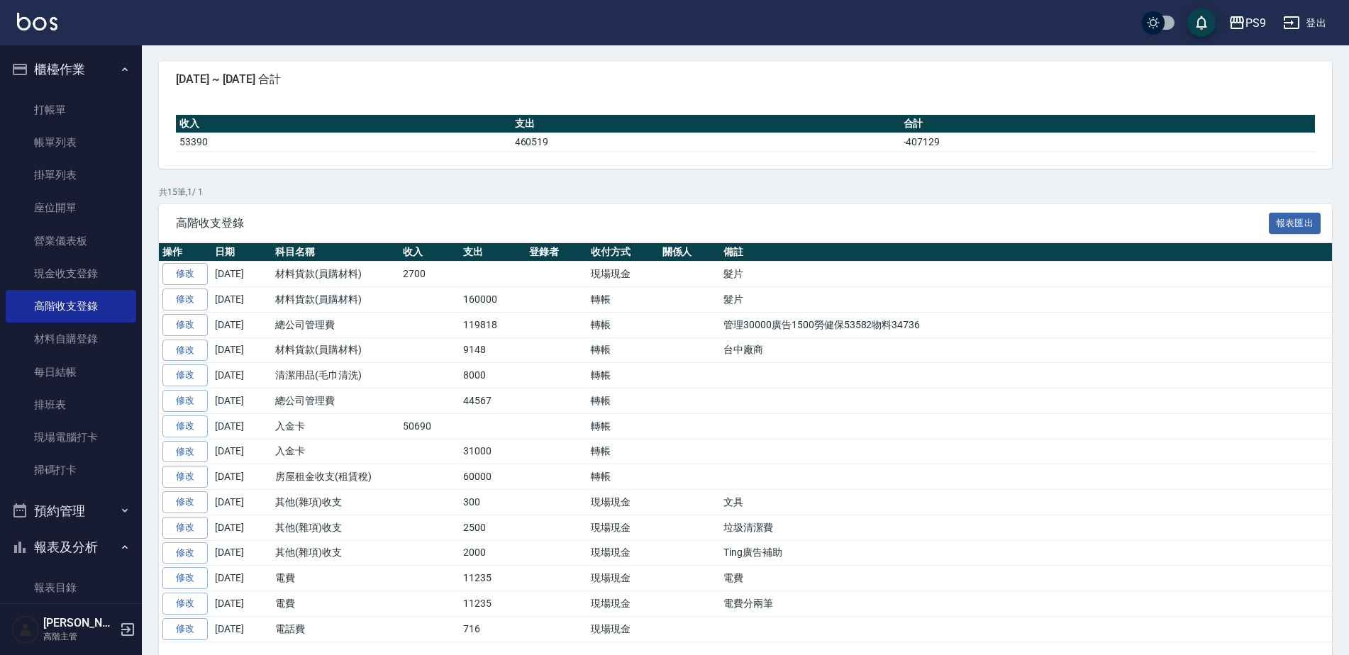
scroll to position [142, 0]
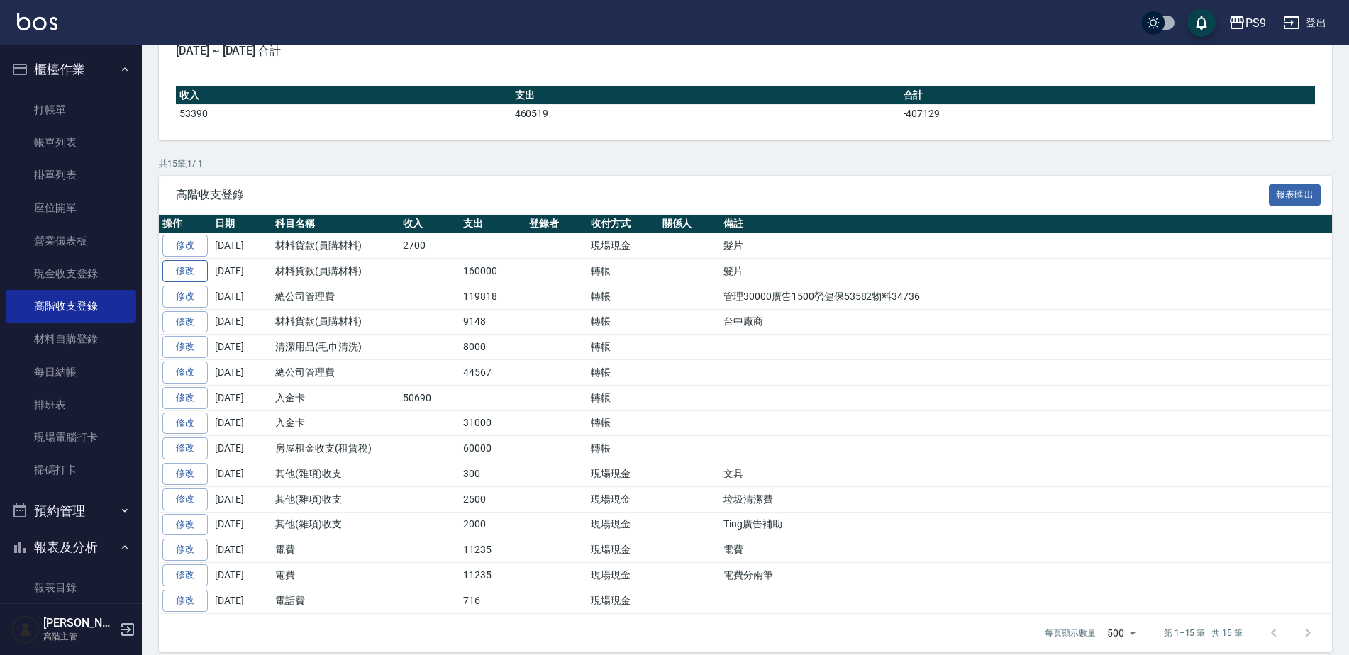
click at [179, 274] on link "修改" at bounding box center [184, 271] width 45 height 22
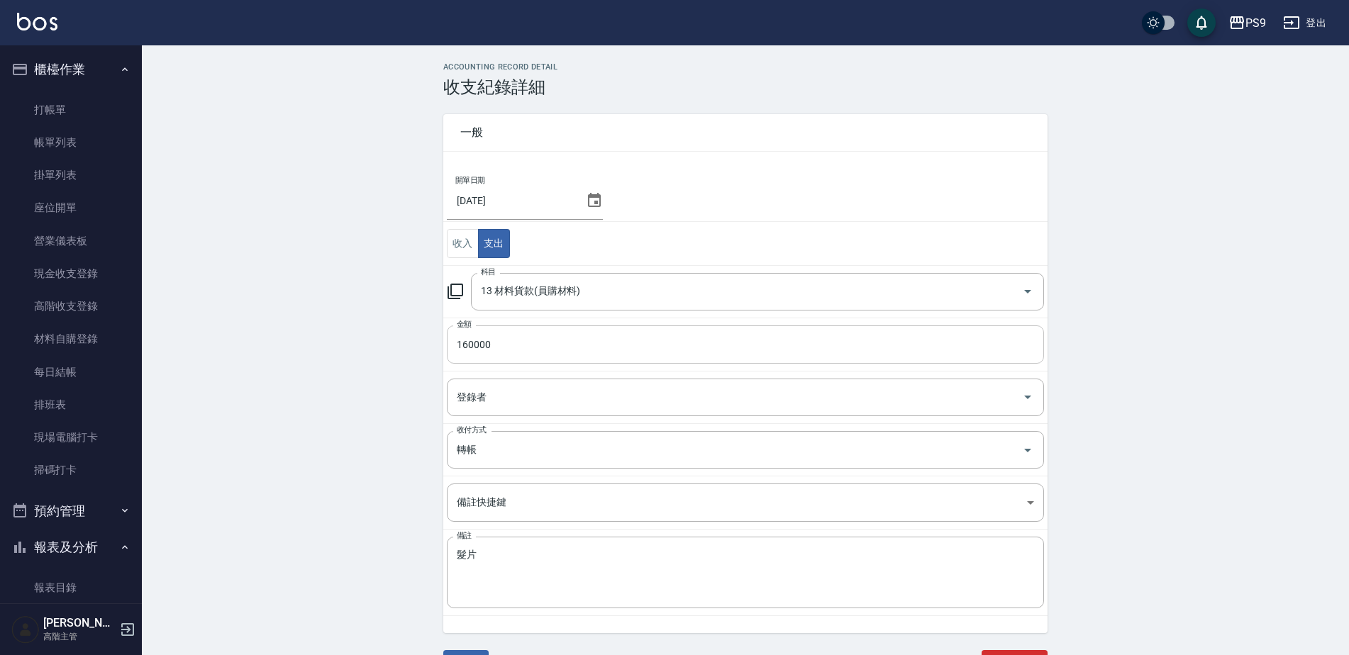
click at [467, 342] on input "160000" at bounding box center [745, 344] width 597 height 38
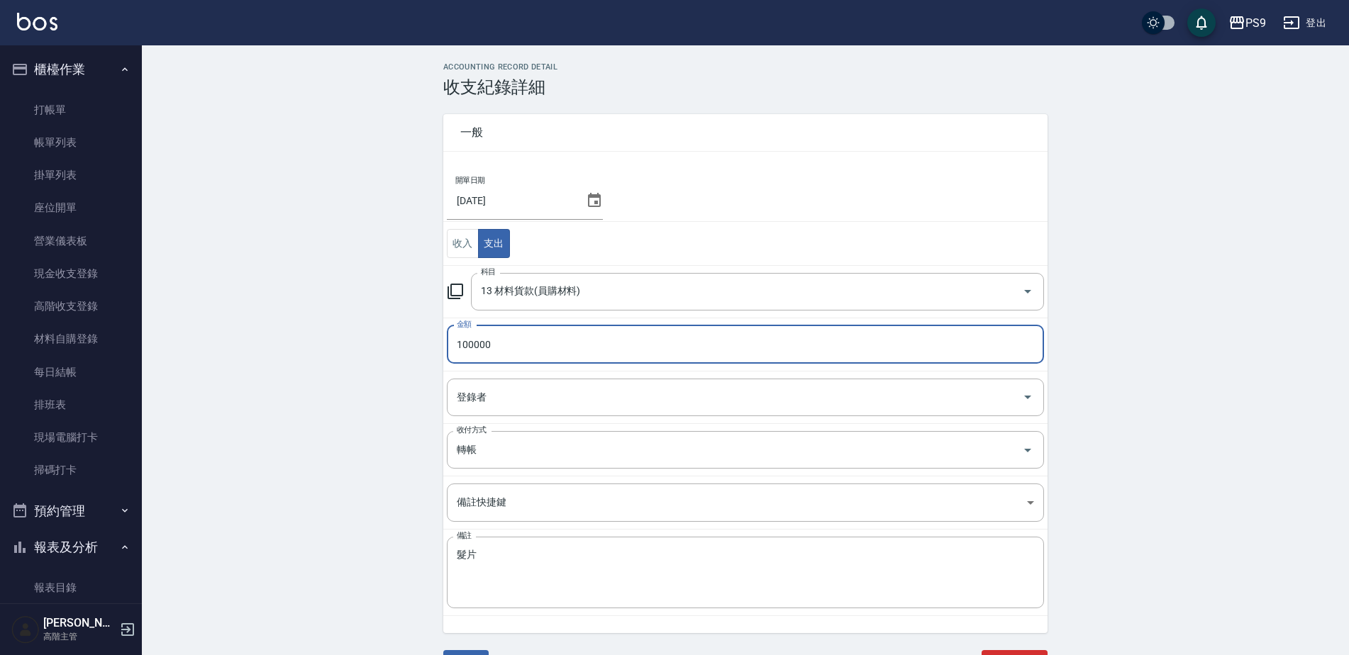
type input "100000"
click at [322, 368] on div "ACCOUNTING RECORD DETAIL 收支紀錄詳細 一般 開單日期 2025/07/31 收入 支出 科目 13 材料貨款(員購材料) 科目 金額…" at bounding box center [745, 377] width 1207 height 631
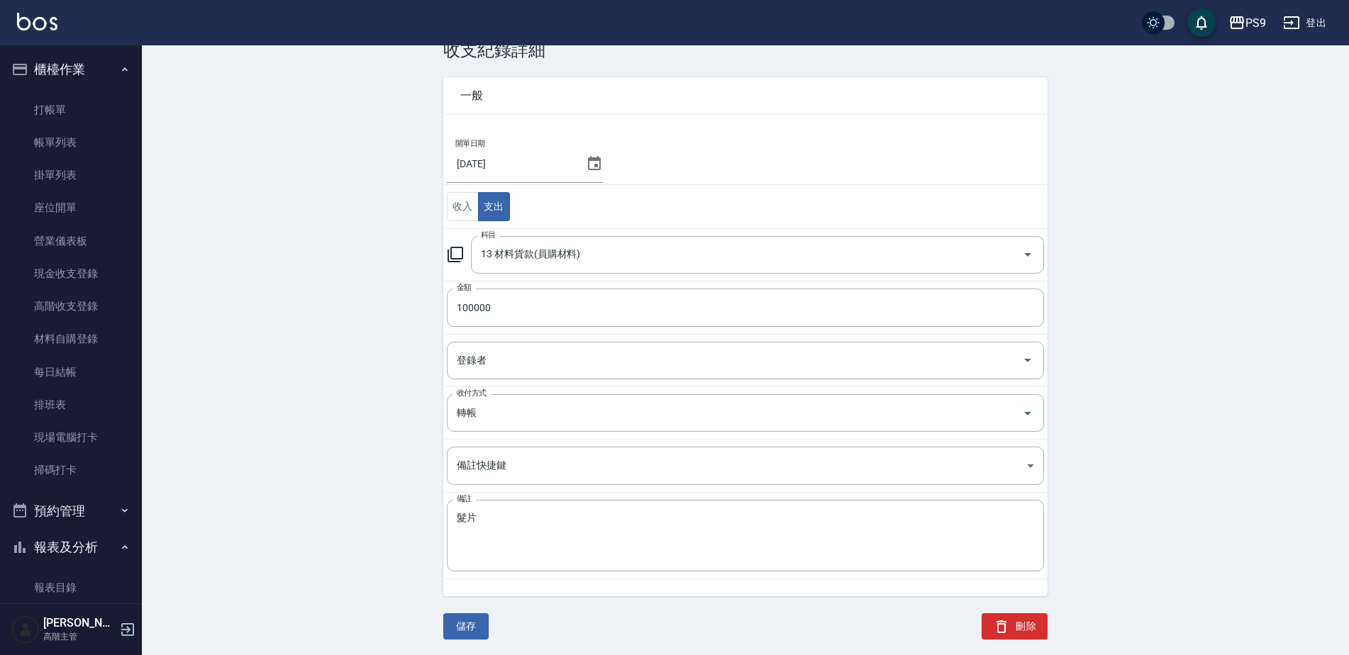
scroll to position [38, 0]
click at [479, 632] on button "儲存" at bounding box center [465, 625] width 45 height 26
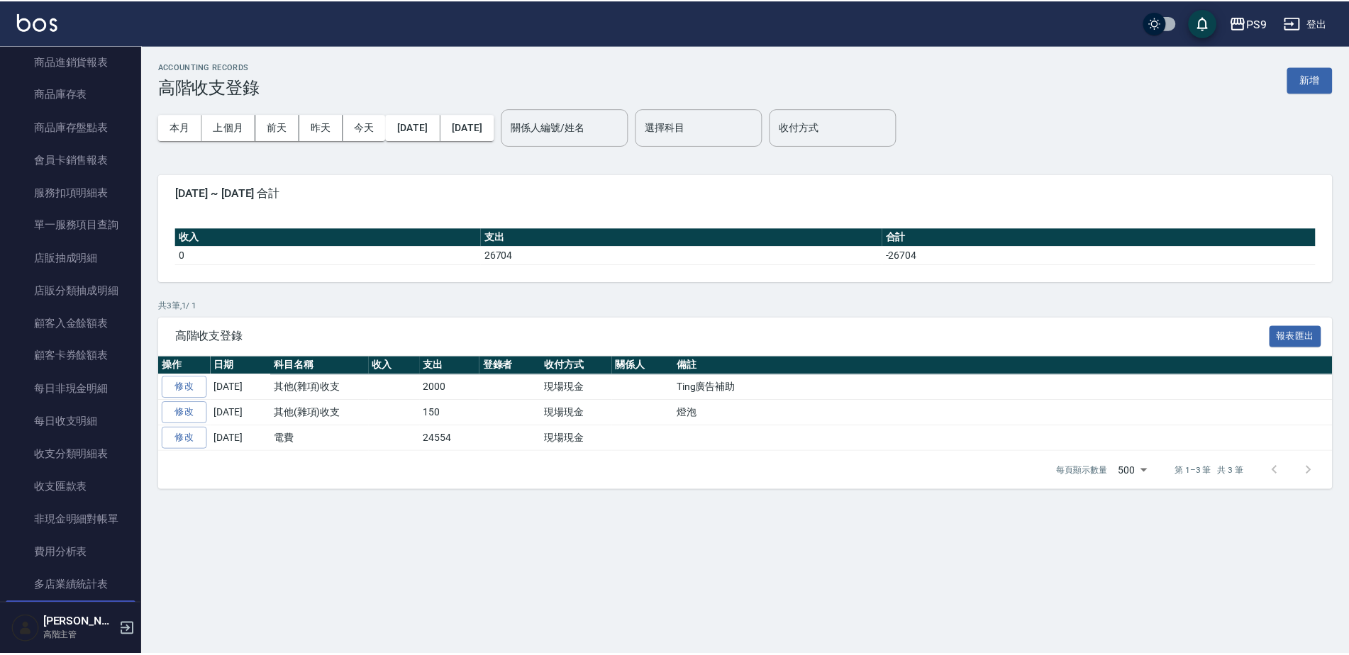
scroll to position [1551, 0]
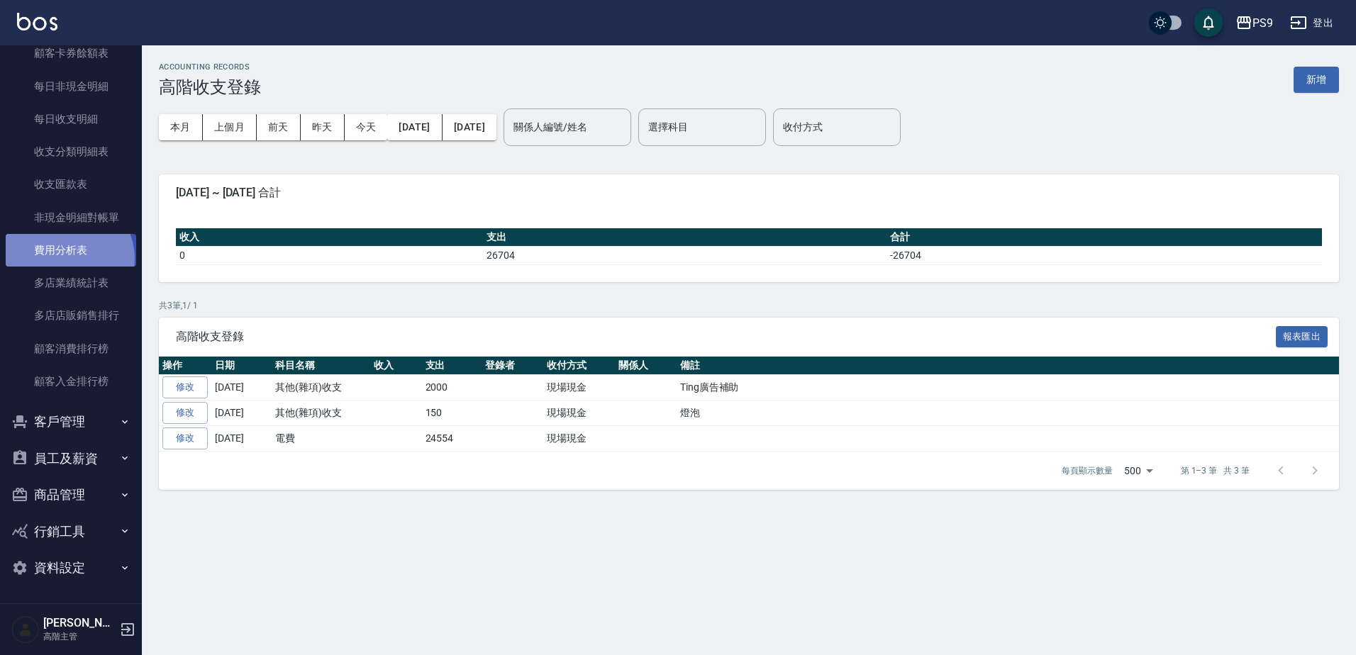
click at [66, 259] on link "費用分析表" at bounding box center [71, 250] width 130 height 33
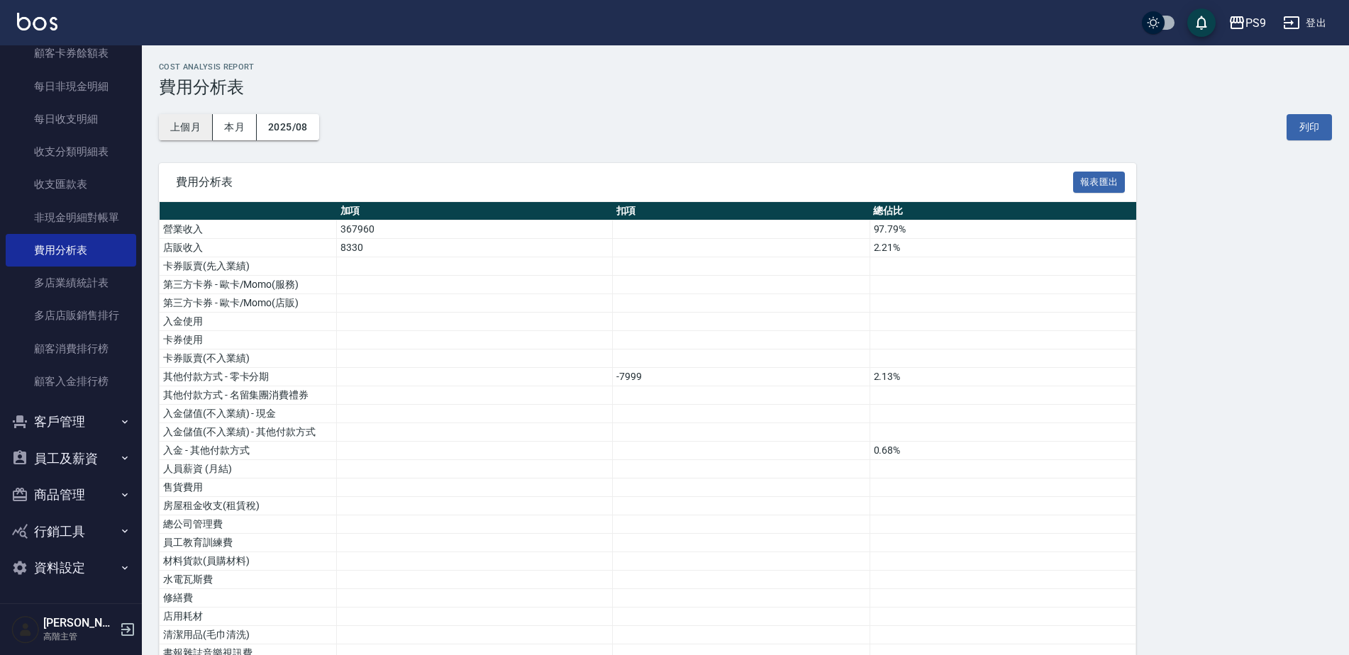
click at [184, 125] on button "上個月" at bounding box center [186, 127] width 54 height 26
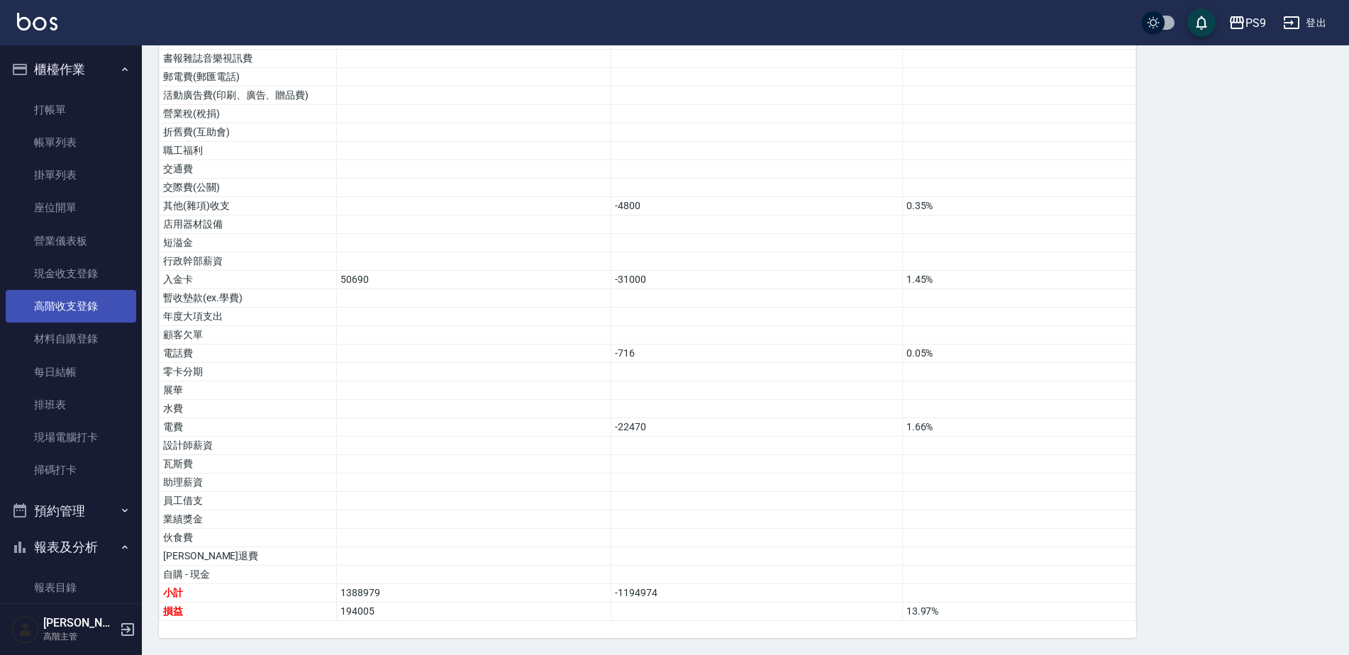
click at [44, 299] on link "高階收支登錄" at bounding box center [71, 306] width 130 height 33
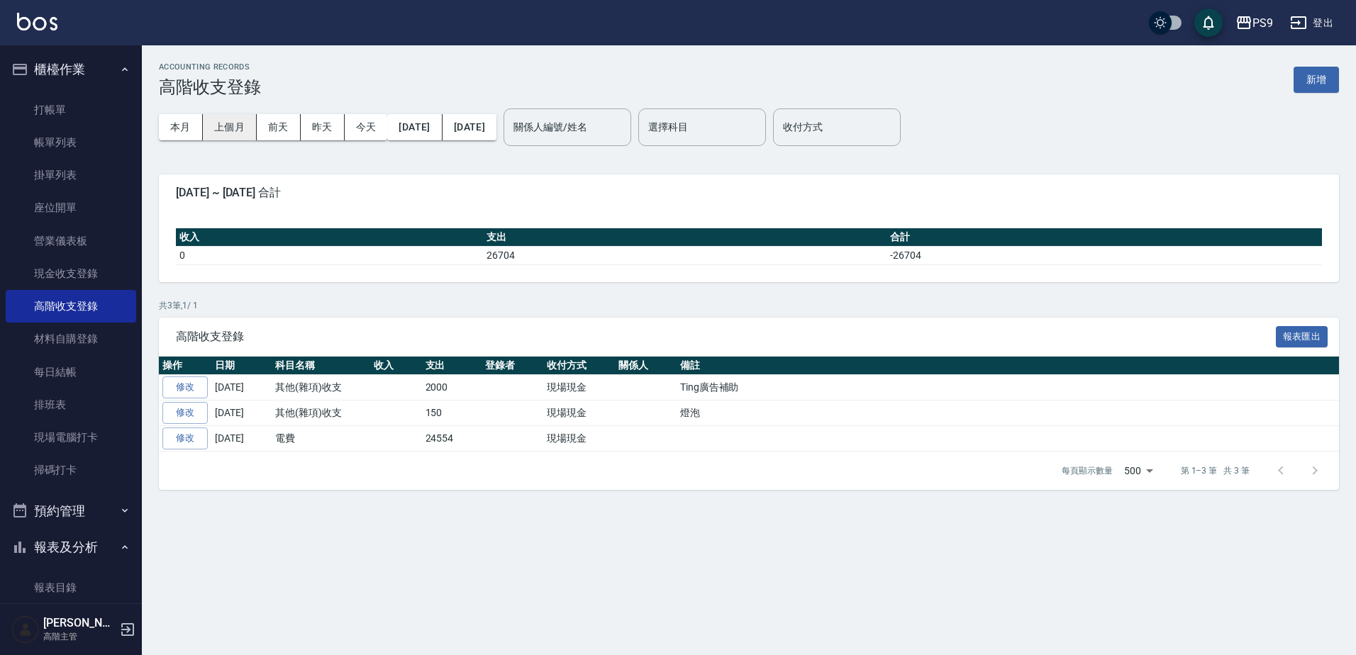
click at [249, 131] on button "上個月" at bounding box center [230, 127] width 54 height 26
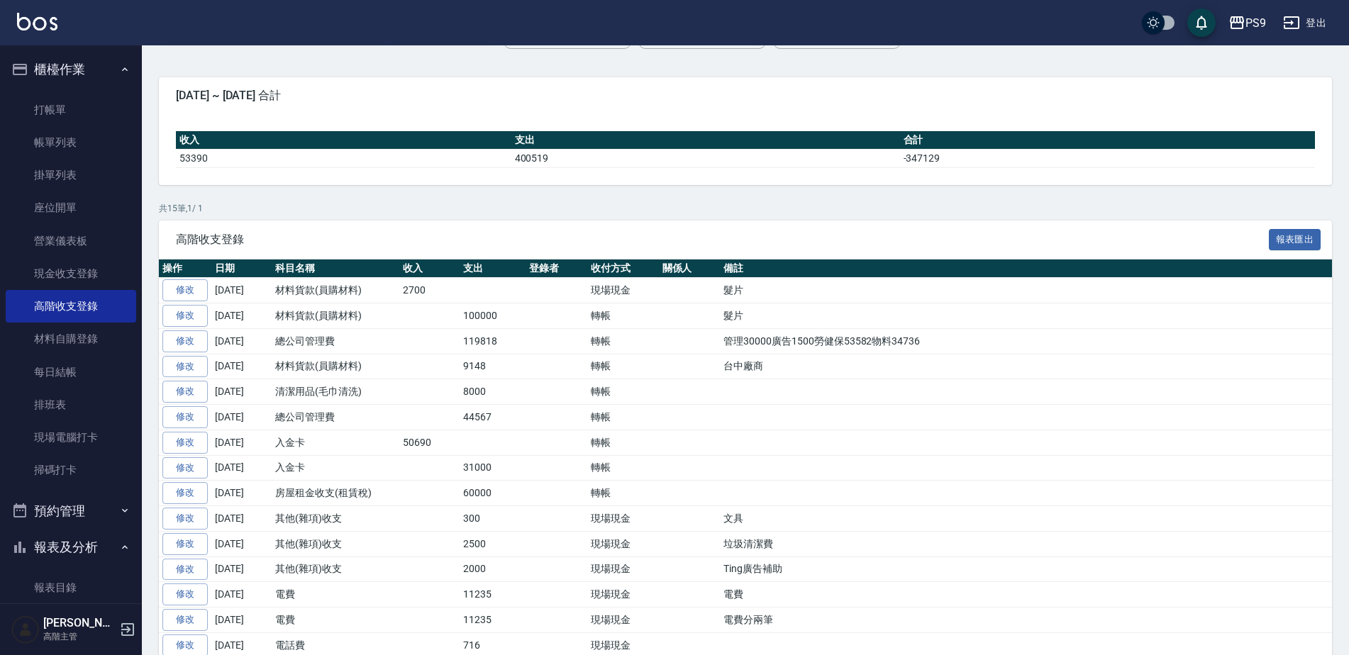
scroll to position [142, 0]
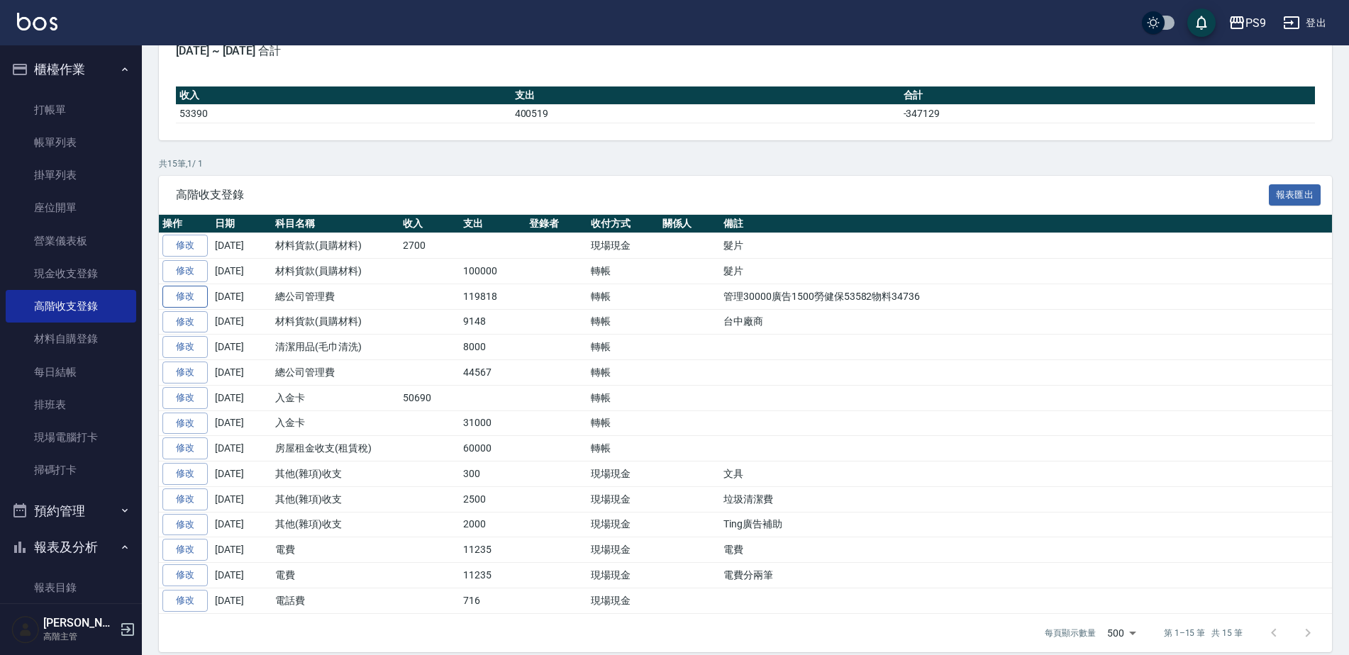
click at [191, 296] on link "修改" at bounding box center [184, 297] width 45 height 22
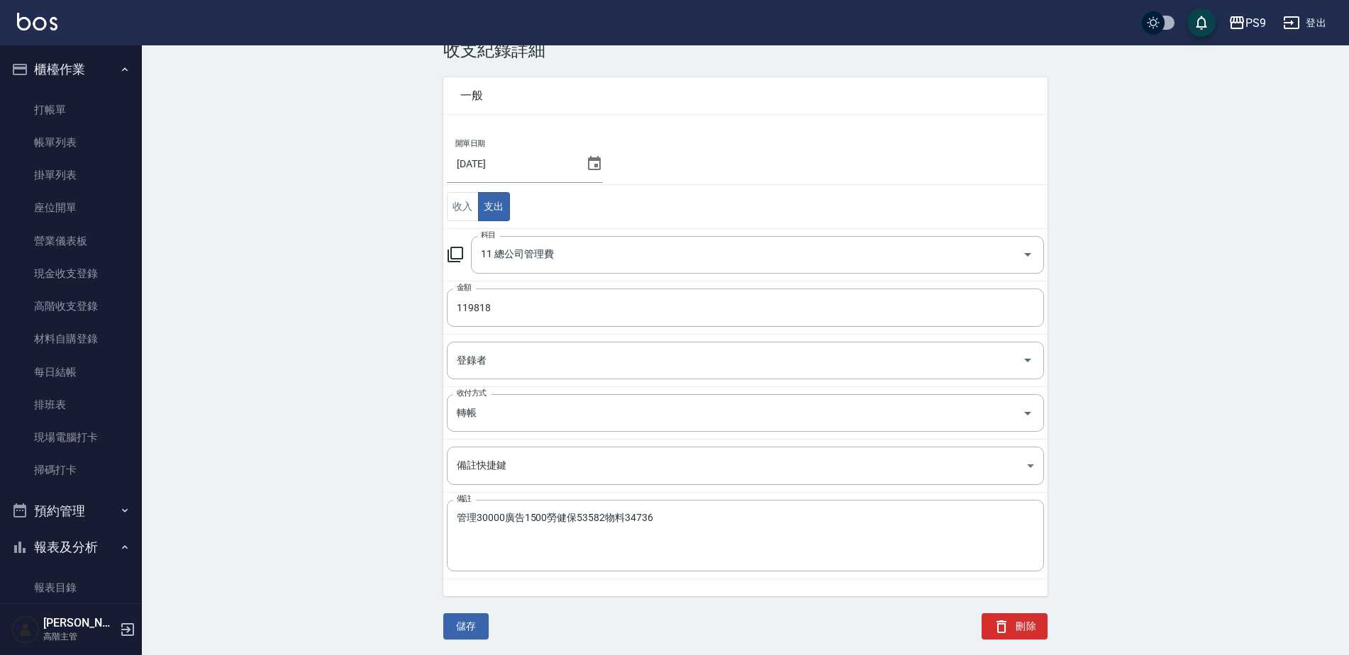
scroll to position [38, 0]
click at [466, 305] on input "119818" at bounding box center [745, 306] width 597 height 38
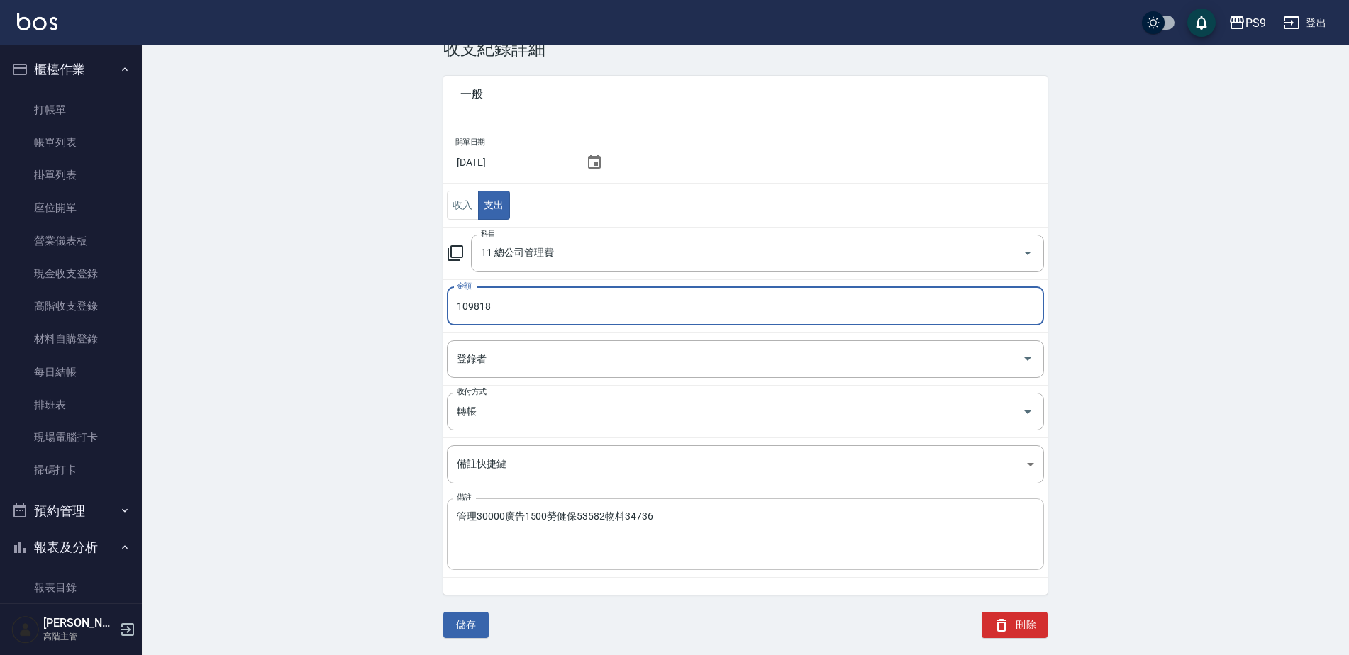
type input "109818"
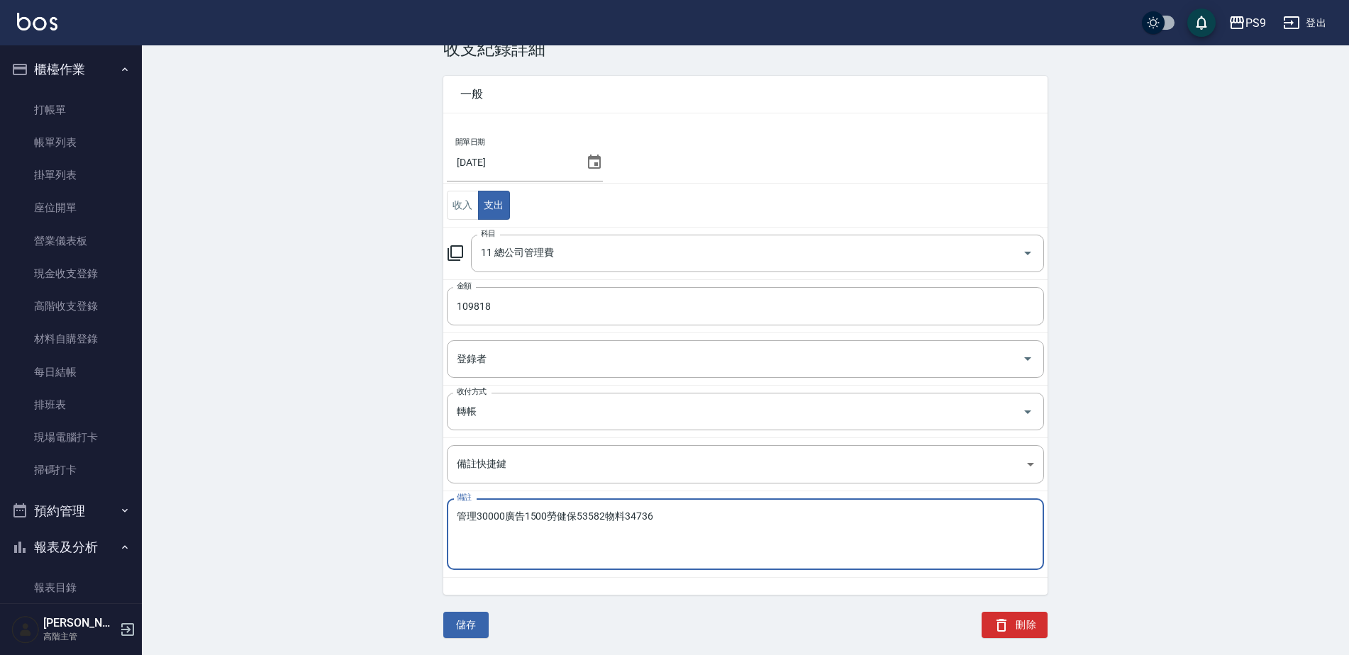
drag, startPoint x: 581, startPoint y: 510, endPoint x: 781, endPoint y: 519, distance: 199.4
click at [582, 510] on textarea "管理30000廣告1500勞健保53582物料34736" at bounding box center [745, 534] width 577 height 48
type textarea "管理30000廣告1500勞健保43582物料34736"
click at [450, 620] on button "儲存" at bounding box center [465, 625] width 45 height 26
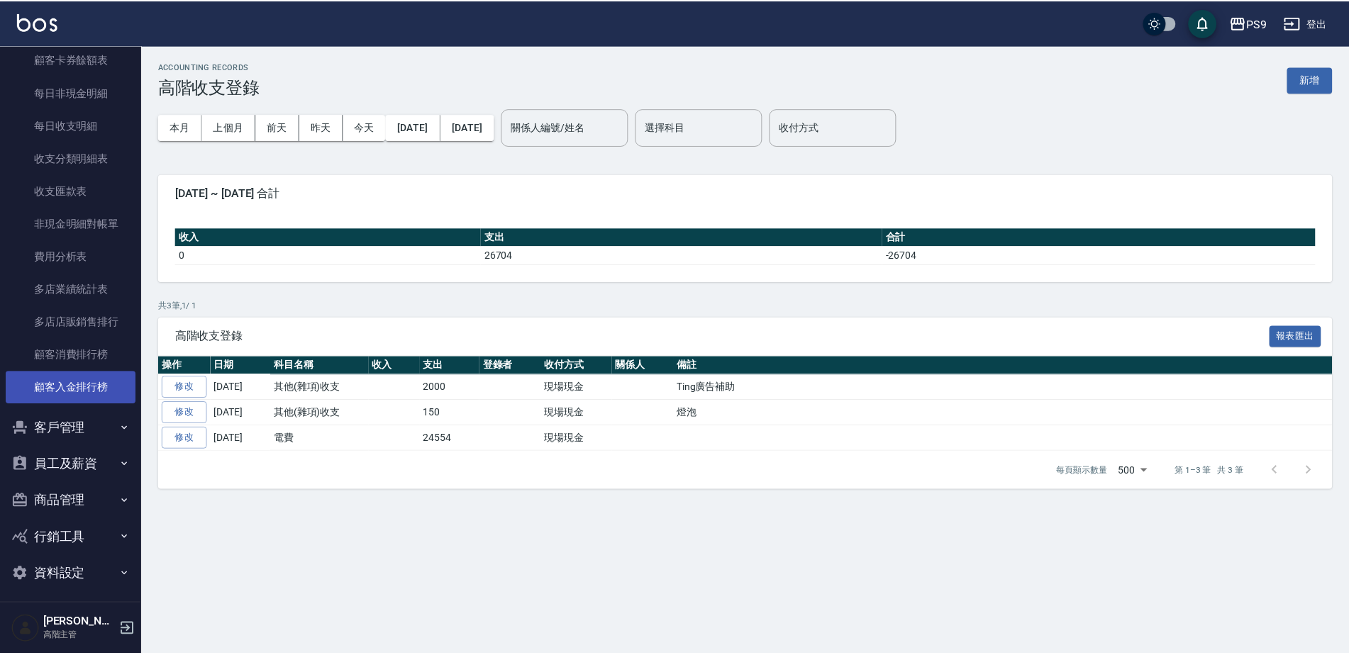
scroll to position [1551, 0]
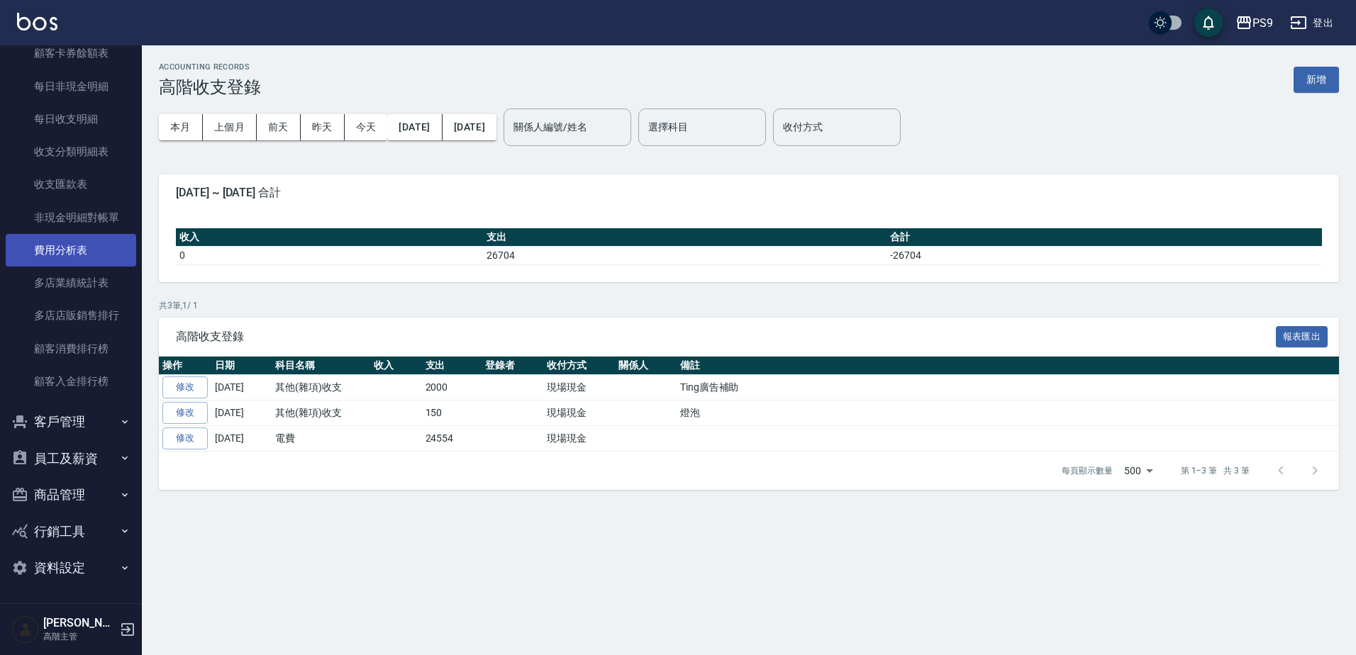
click at [65, 255] on link "費用分析表" at bounding box center [71, 250] width 130 height 33
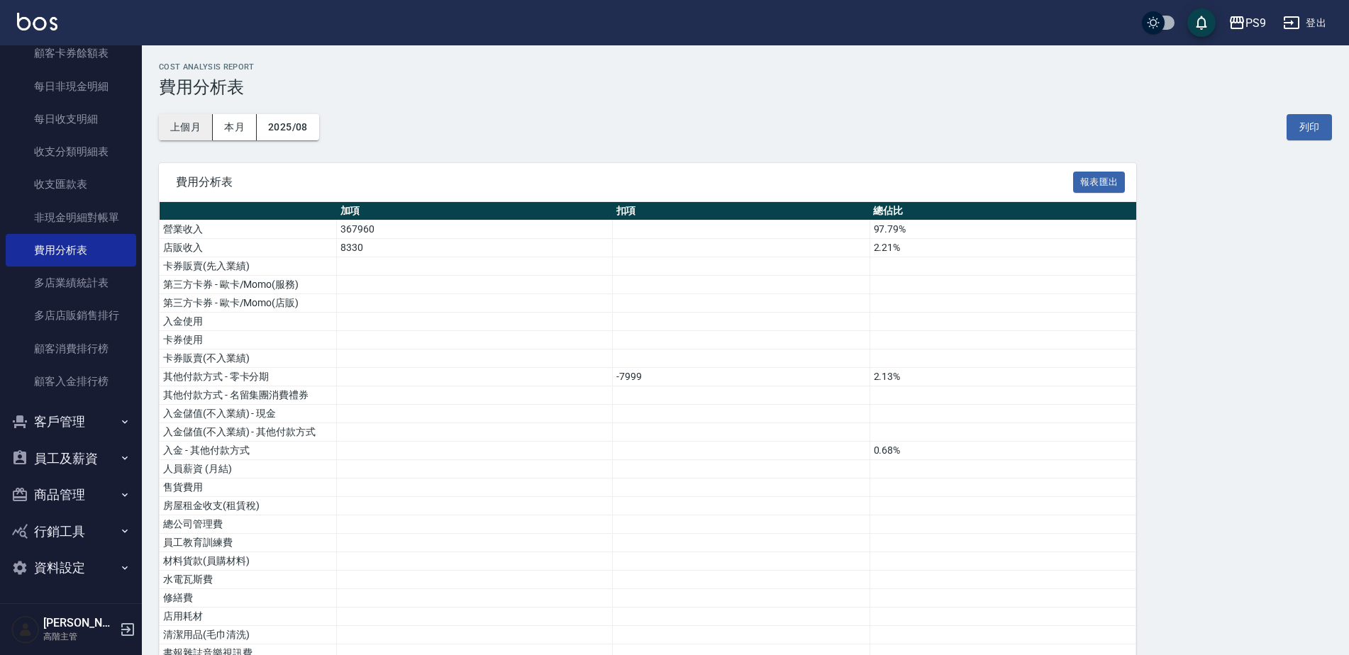
click at [175, 128] on button "上個月" at bounding box center [186, 127] width 54 height 26
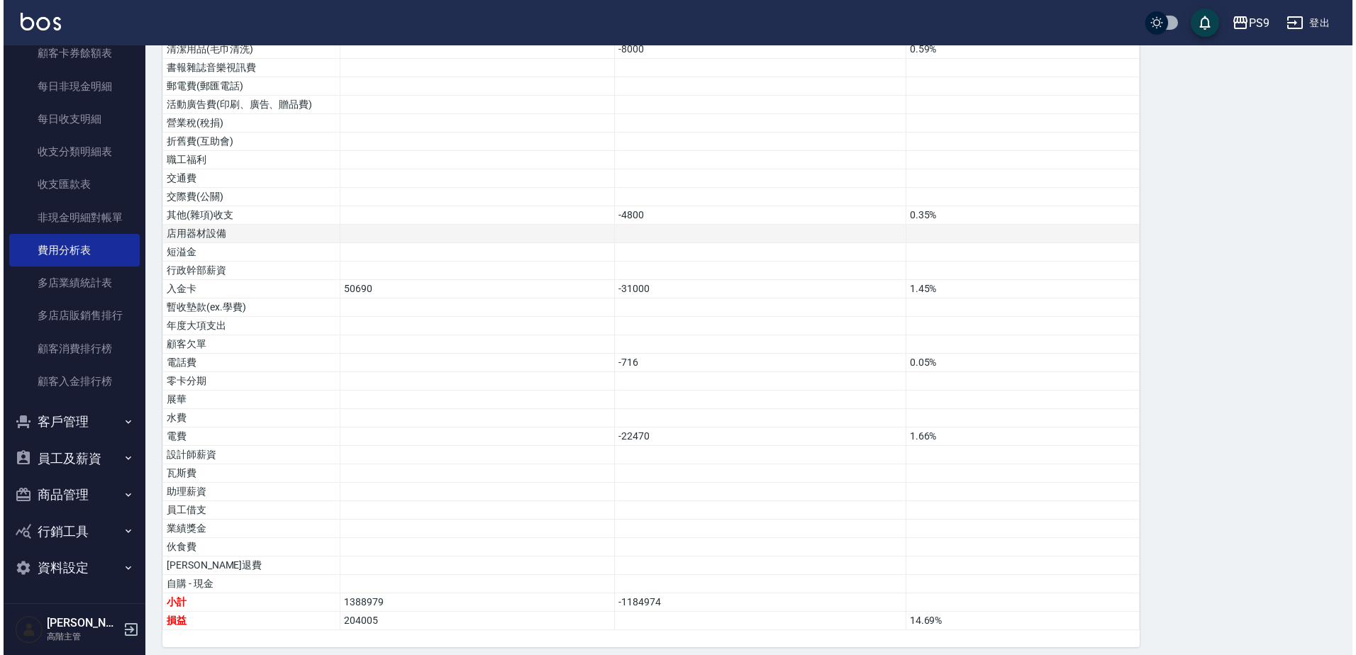
scroll to position [595, 0]
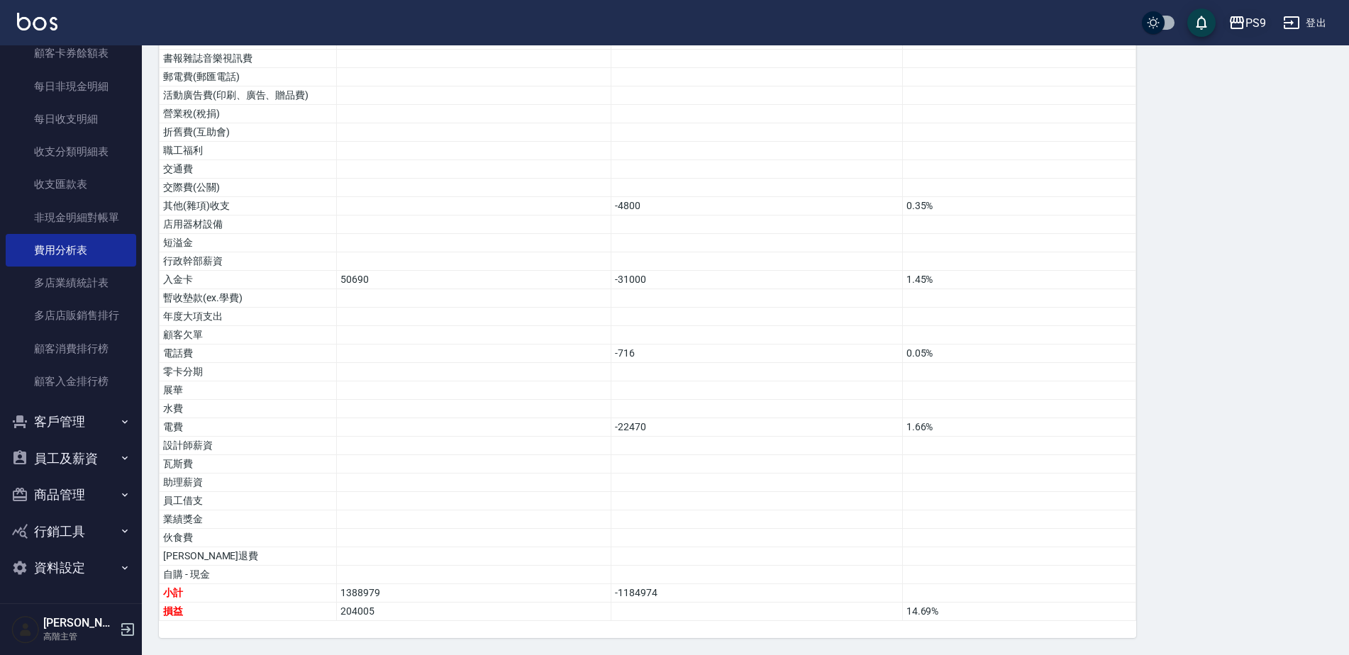
click at [1246, 22] on div "PS9" at bounding box center [1255, 23] width 21 height 18
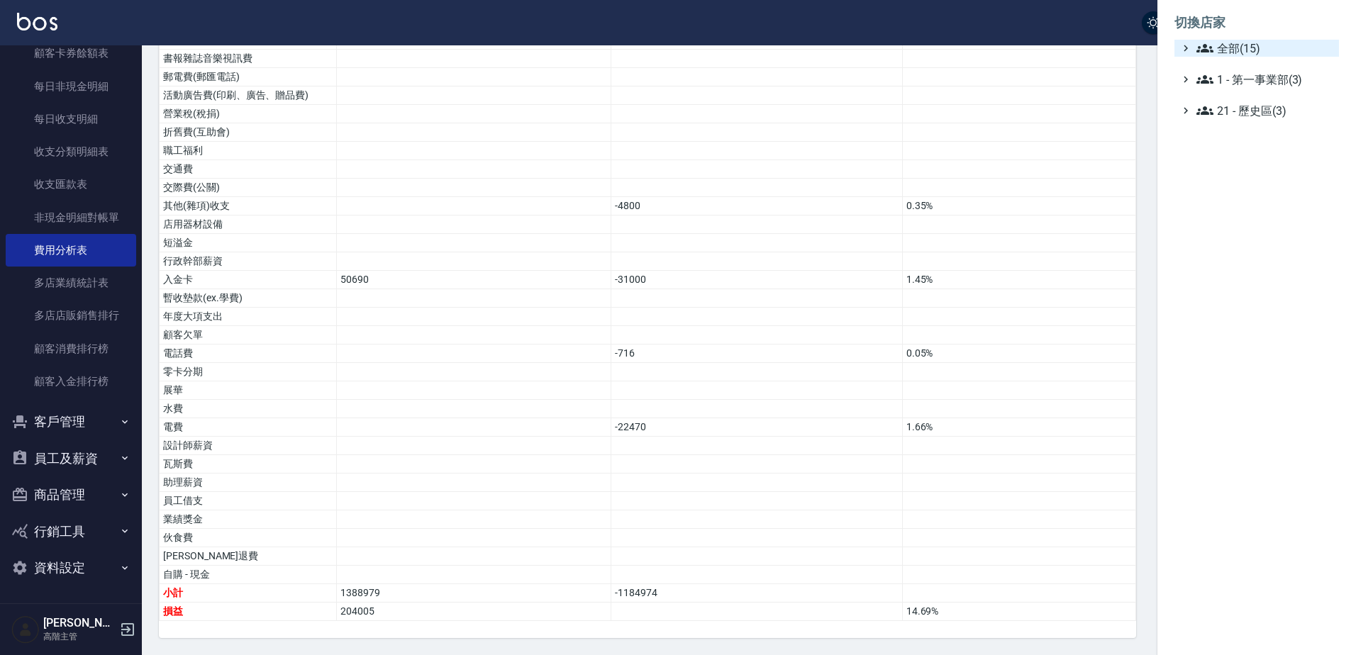
click at [1242, 45] on span "全部(15)" at bounding box center [1264, 48] width 137 height 17
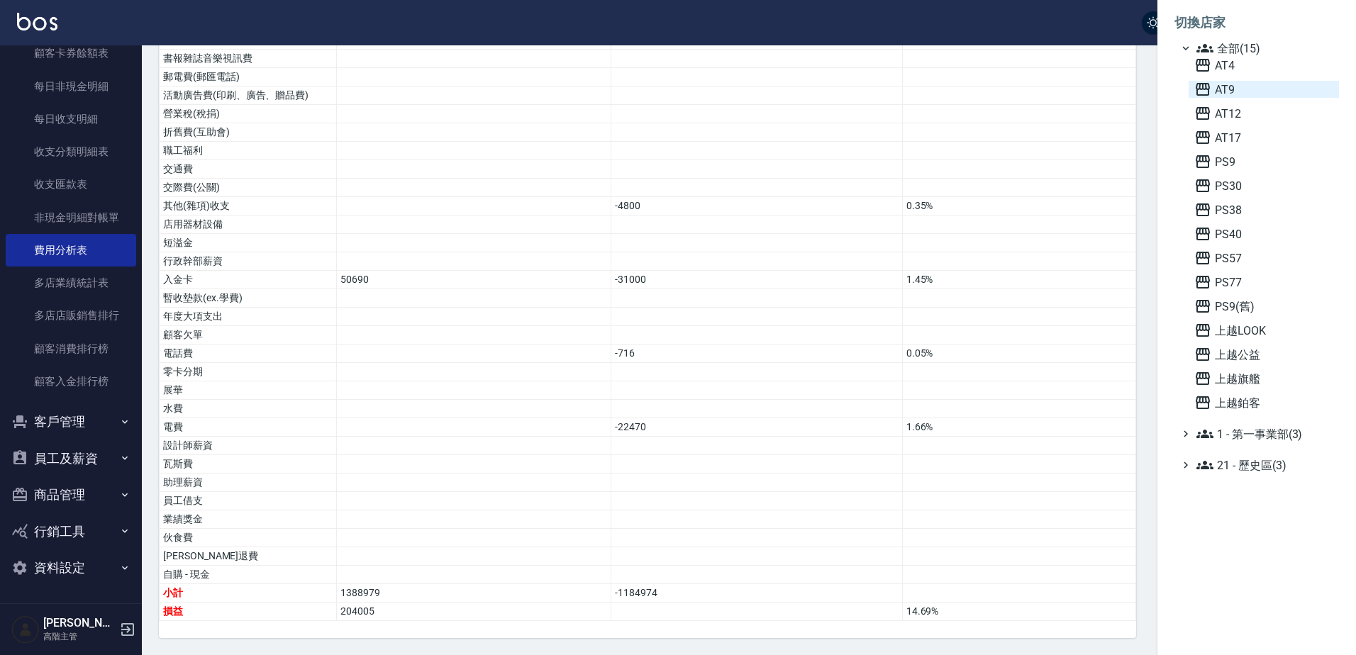
click at [1240, 84] on span "AT9" at bounding box center [1263, 89] width 139 height 17
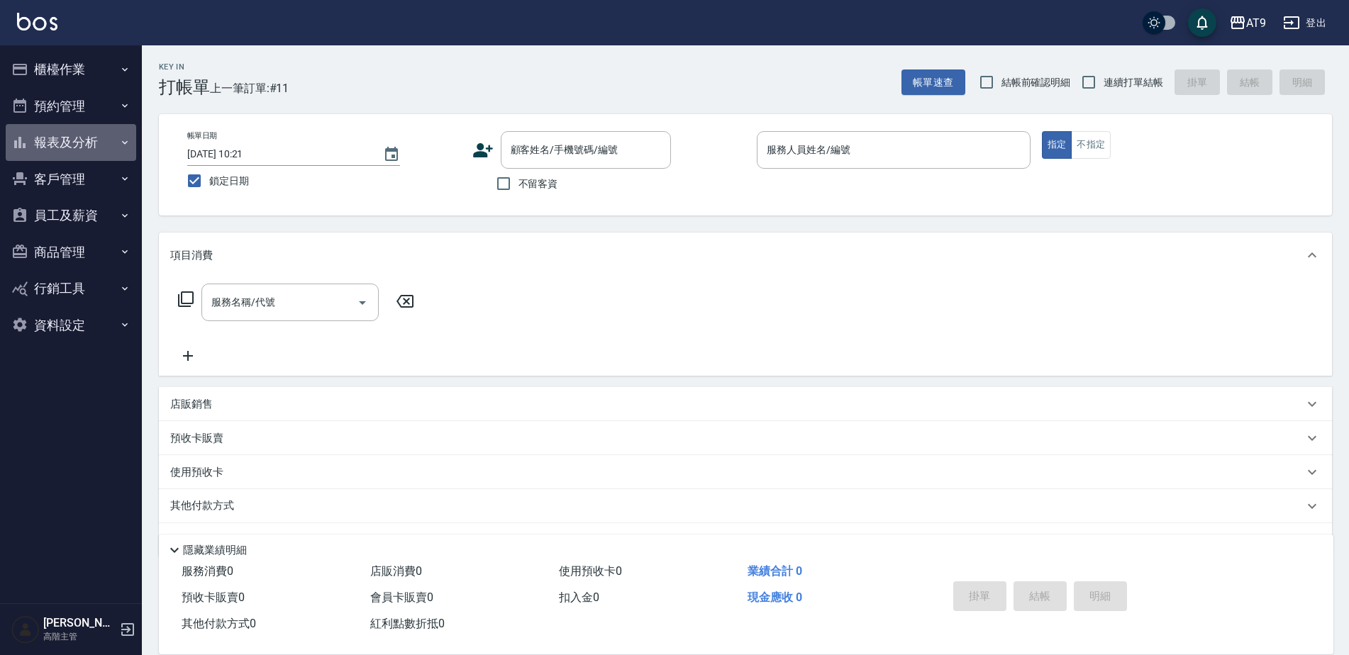
click at [67, 137] on button "報表及分析" at bounding box center [71, 142] width 130 height 37
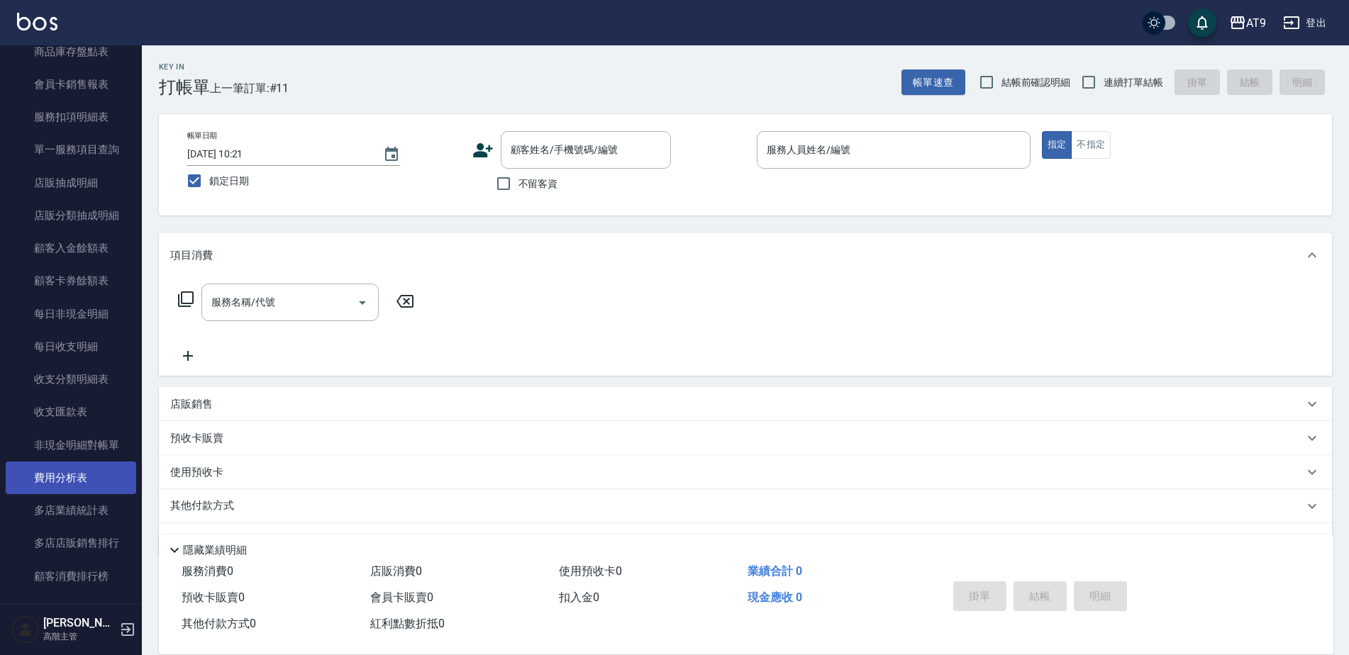
scroll to position [1146, 0]
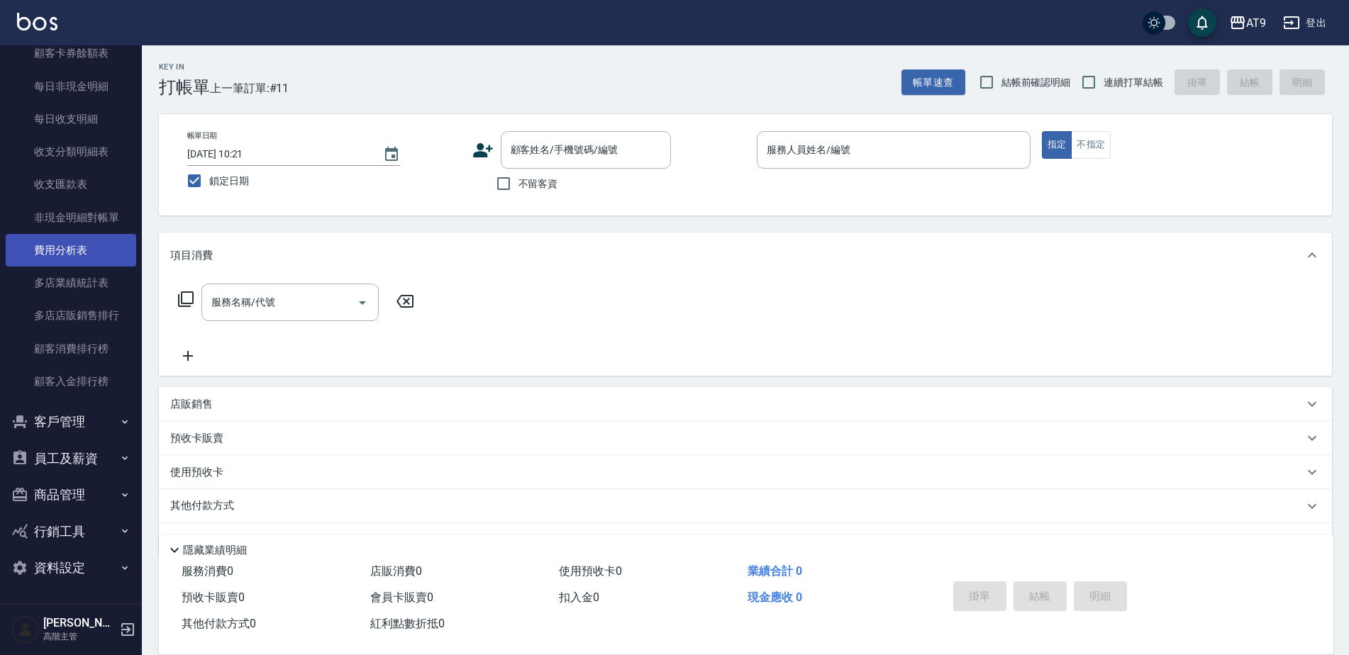
click at [64, 253] on link "費用分析表" at bounding box center [71, 250] width 130 height 33
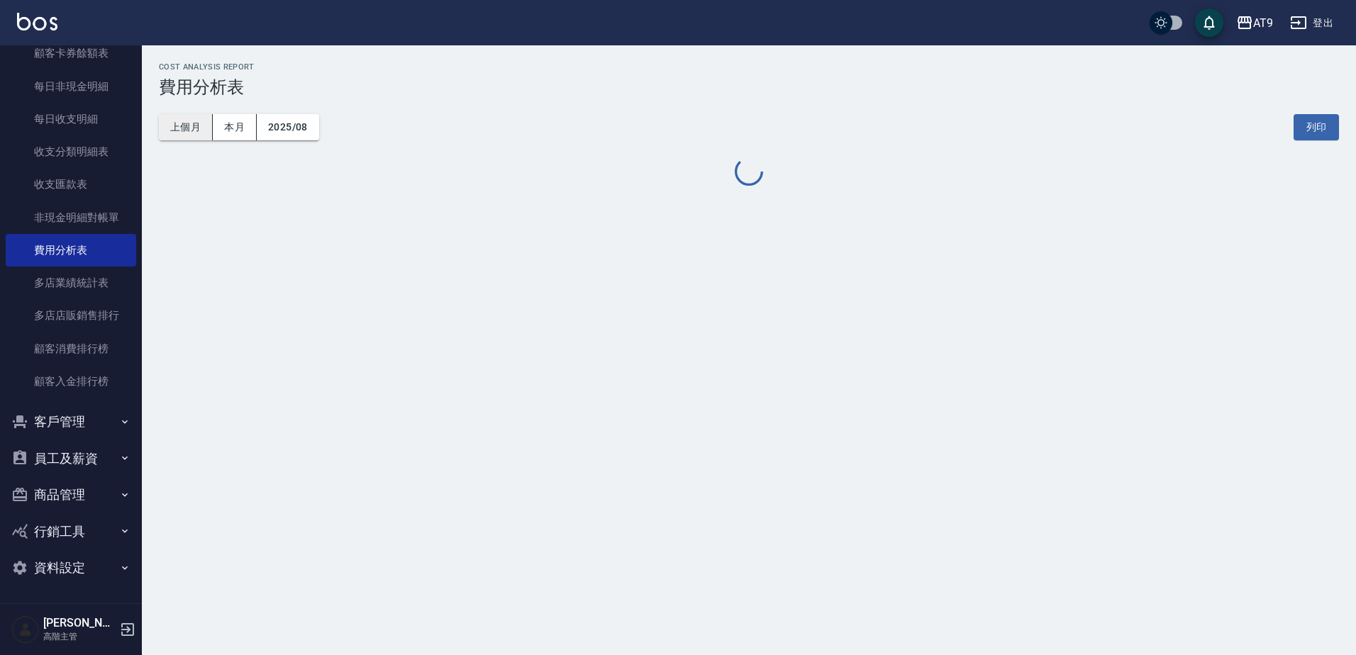
click at [186, 125] on button "上個月" at bounding box center [186, 127] width 54 height 26
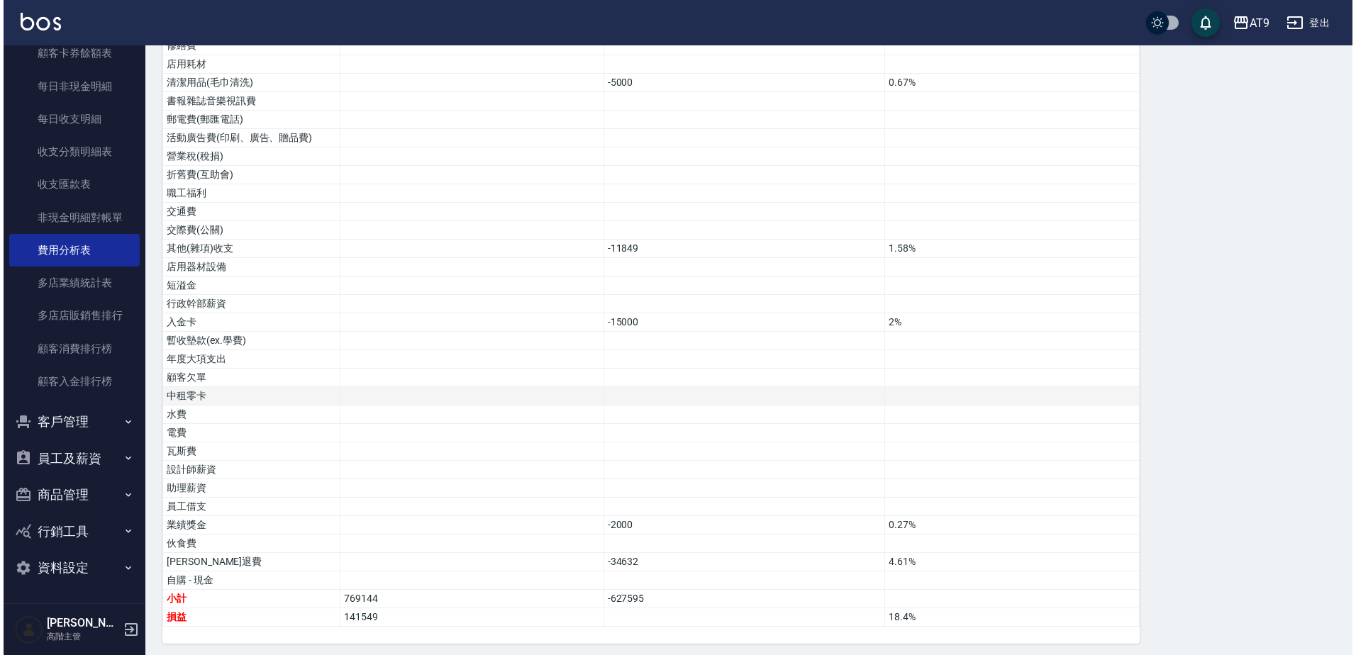
scroll to position [687, 0]
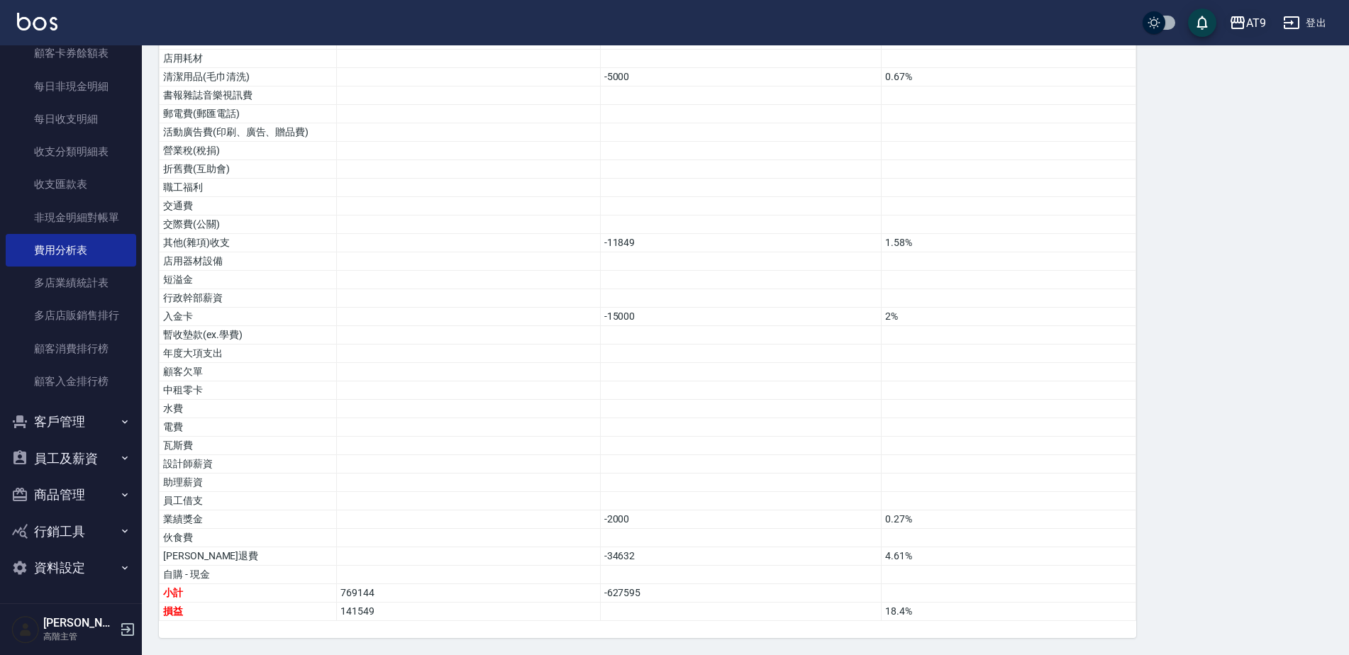
click at [1254, 18] on div "AT9" at bounding box center [1256, 23] width 20 height 18
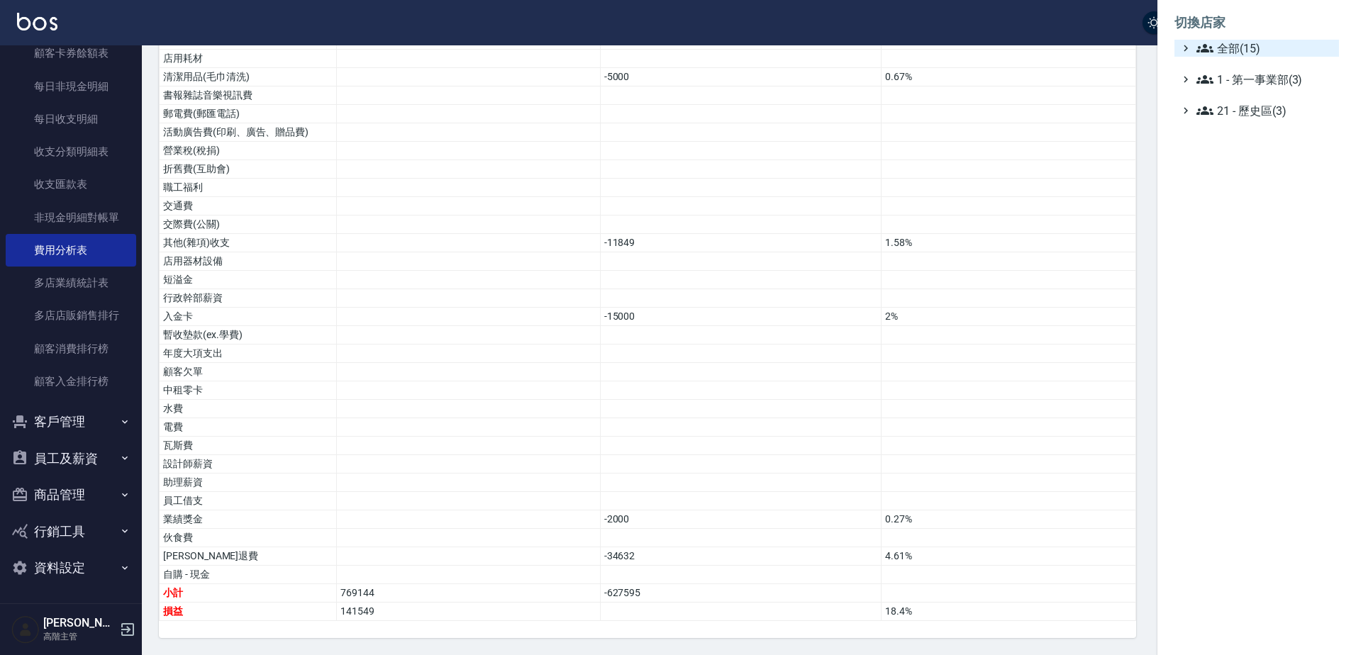
click at [1244, 43] on span "全部(15)" at bounding box center [1264, 48] width 137 height 17
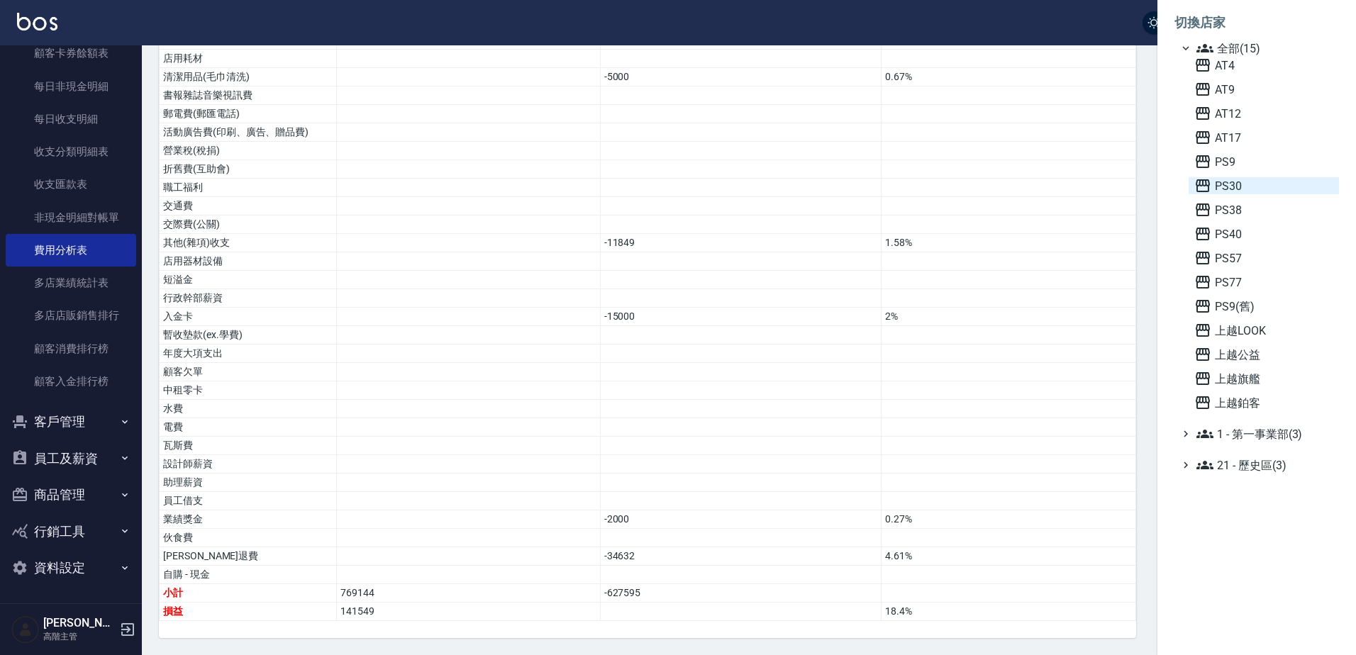
click at [1231, 191] on span "PS30" at bounding box center [1263, 185] width 139 height 17
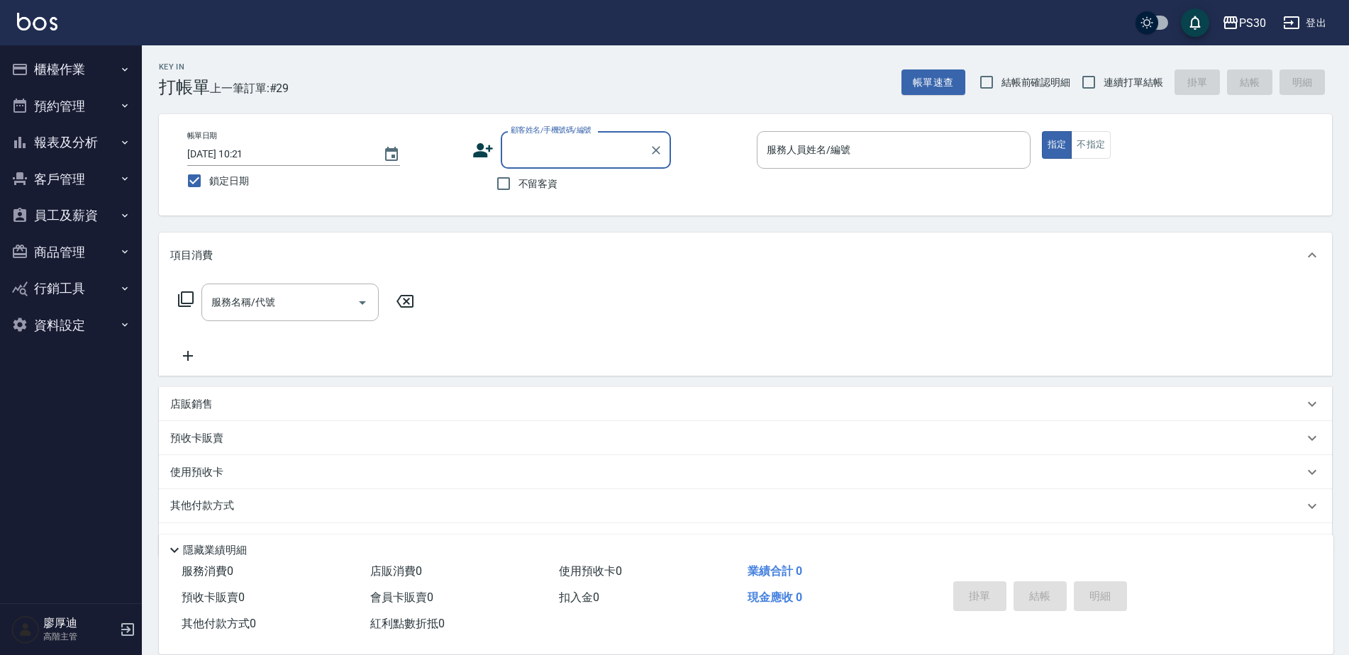
click at [62, 142] on button "報表及分析" at bounding box center [71, 142] width 130 height 37
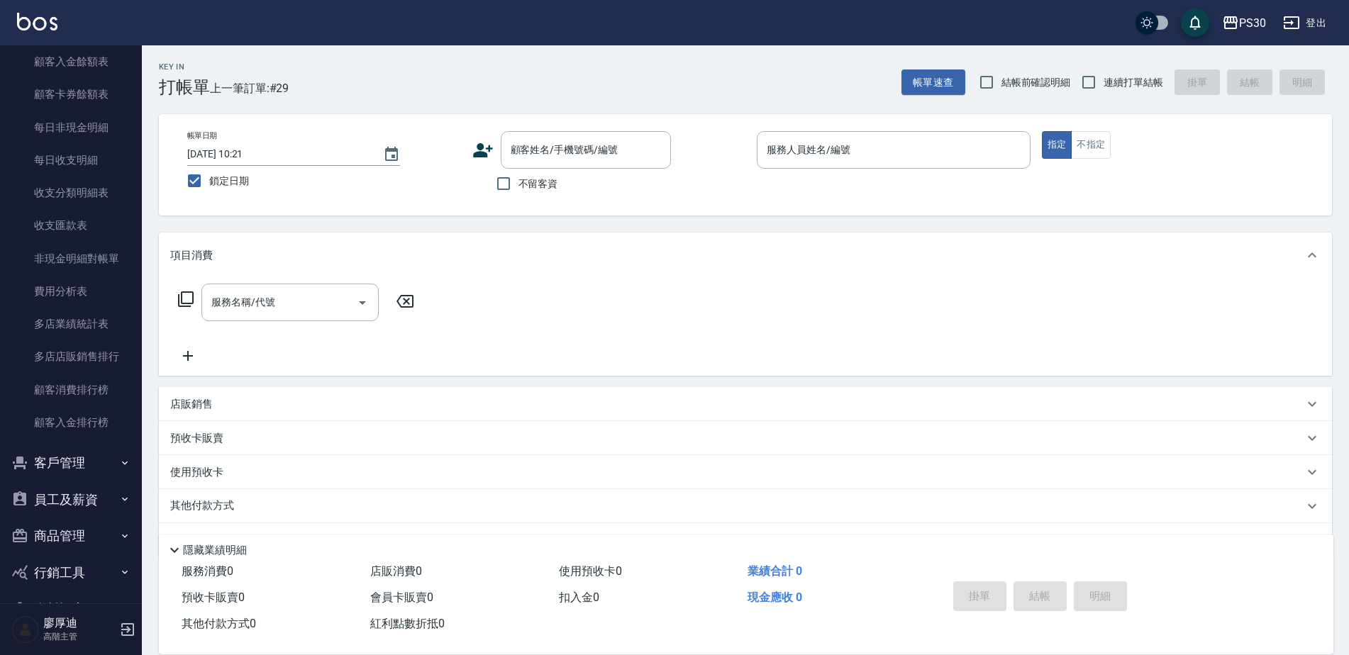
scroll to position [1134, 0]
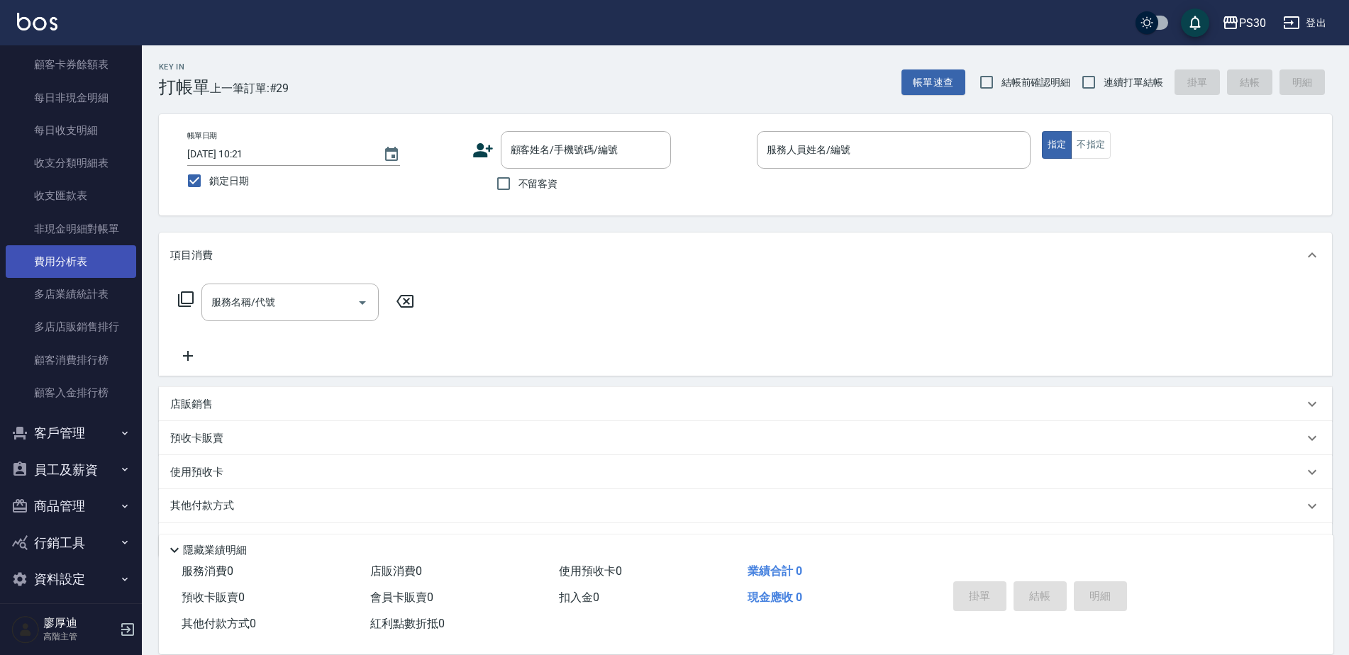
click at [52, 264] on link "費用分析表" at bounding box center [71, 261] width 130 height 33
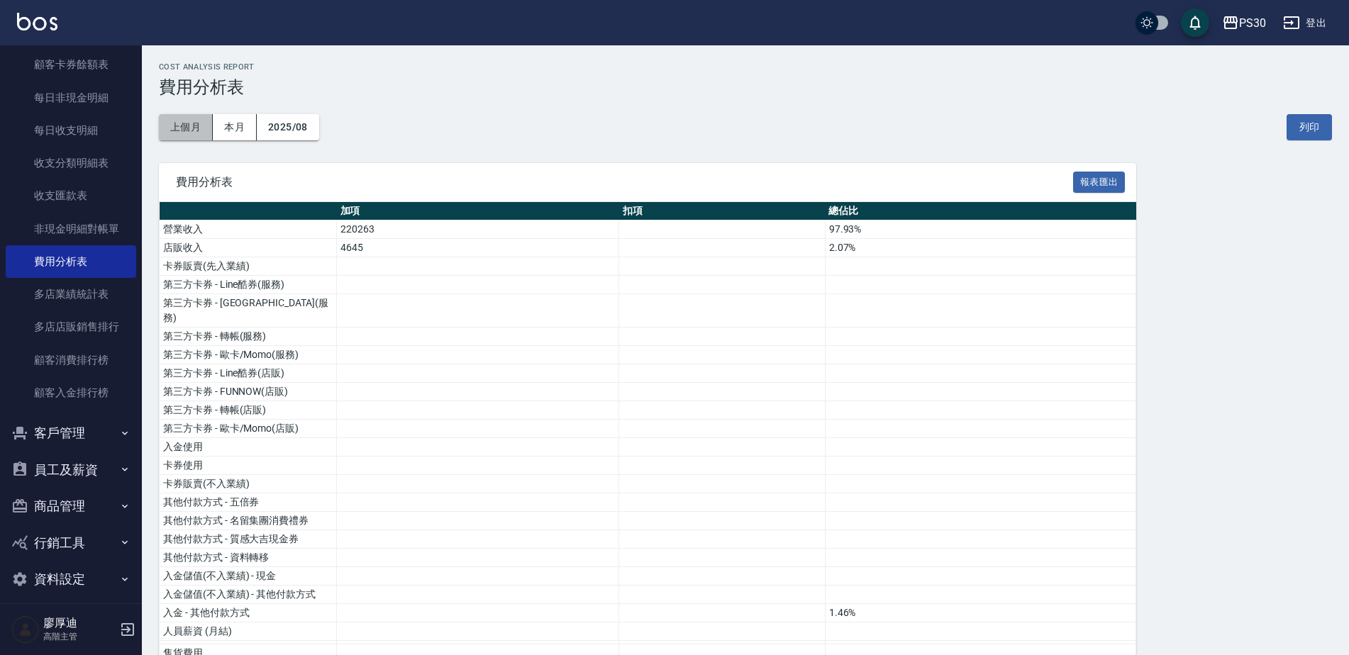
drag, startPoint x: 191, startPoint y: 122, endPoint x: 216, endPoint y: 234, distance: 114.9
click at [192, 123] on button "上個月" at bounding box center [186, 127] width 54 height 26
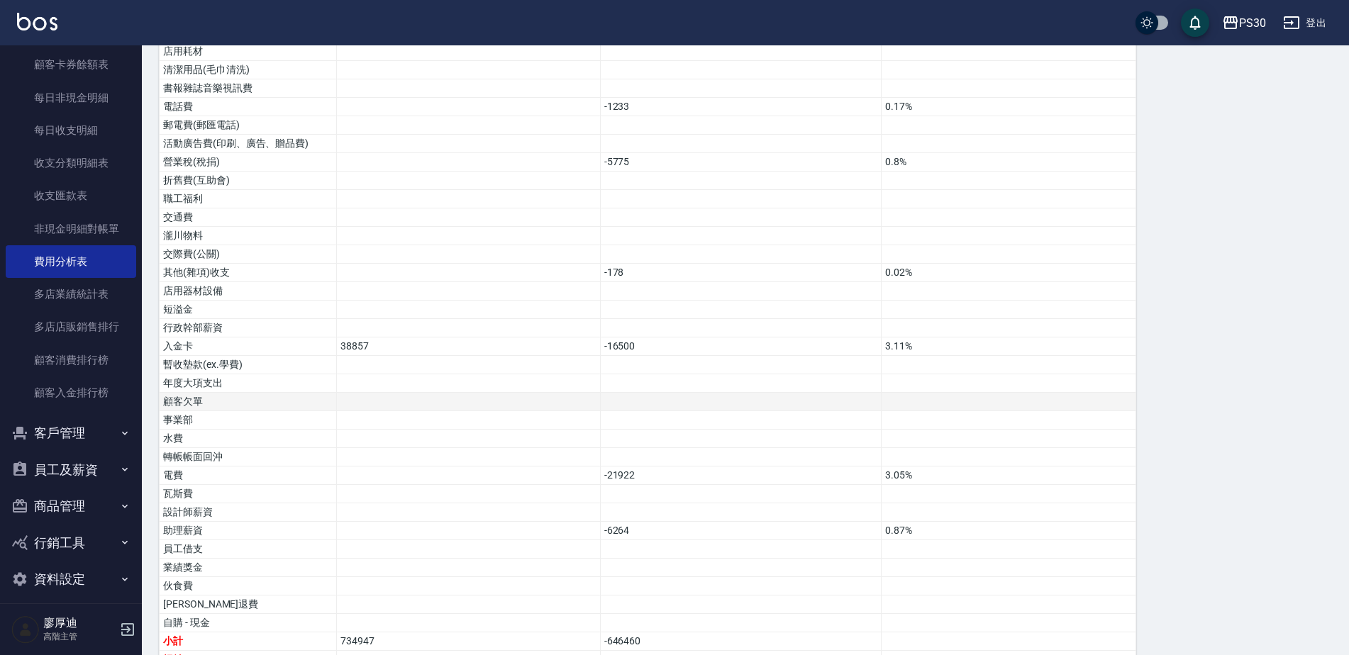
scroll to position [764, 0]
